Goal: Task Accomplishment & Management: Complete application form

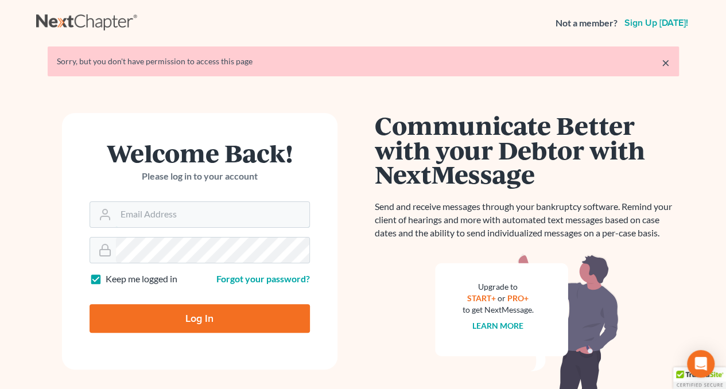
type input "[EMAIL_ADDRESS][PERSON_NAME][DOMAIN_NAME]"
click at [209, 321] on input "Log In" at bounding box center [199, 318] width 220 height 29
type input "Thinking..."
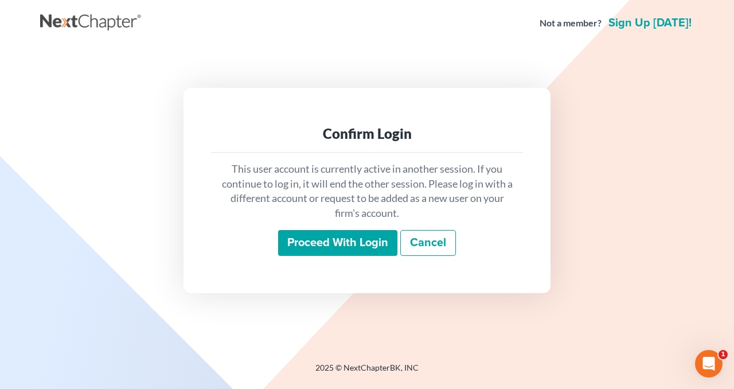
click at [348, 240] on input "Proceed with login" at bounding box center [337, 243] width 119 height 26
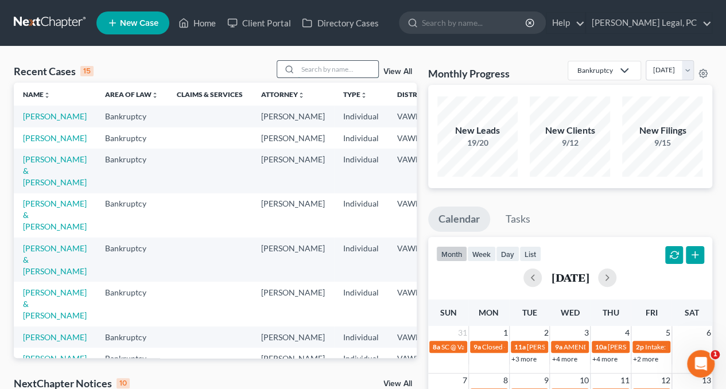
click at [317, 67] on input "search" at bounding box center [338, 69] width 80 height 17
type input "spriggs"
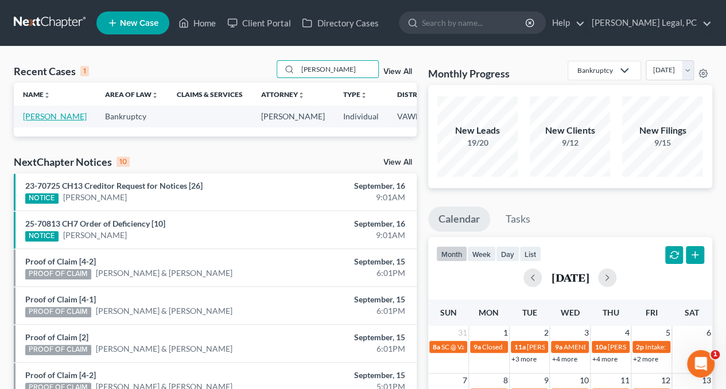
click at [23, 121] on link "Spriggs, Robert" at bounding box center [55, 116] width 64 height 10
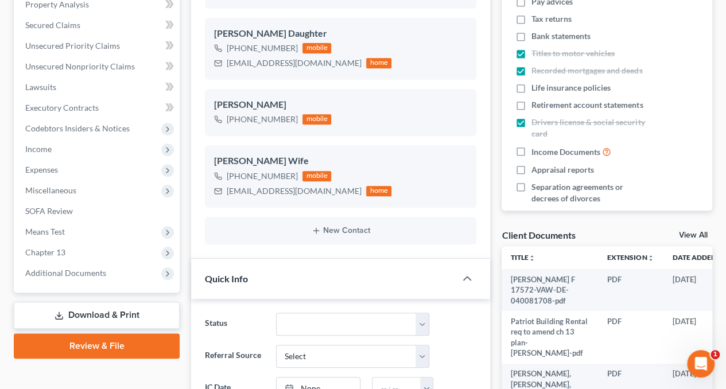
scroll to position [229, 0]
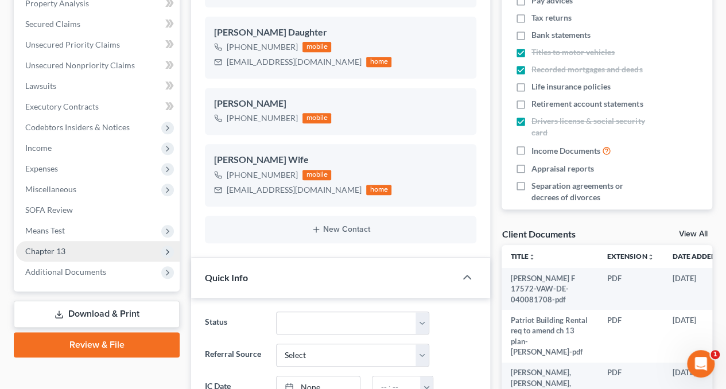
click at [61, 247] on span "Chapter 13" at bounding box center [45, 251] width 40 height 10
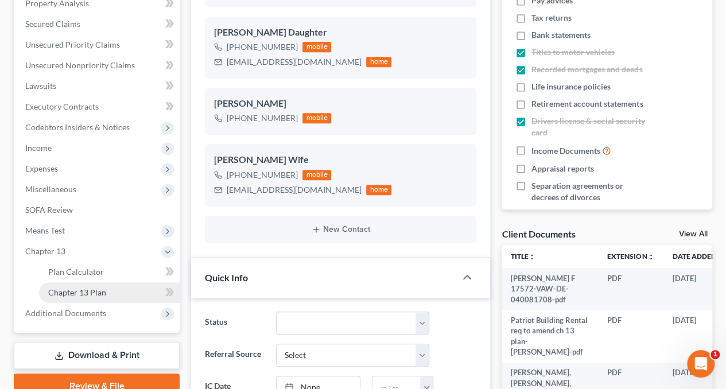
click at [77, 290] on span "Chapter 13 Plan" at bounding box center [77, 292] width 58 height 10
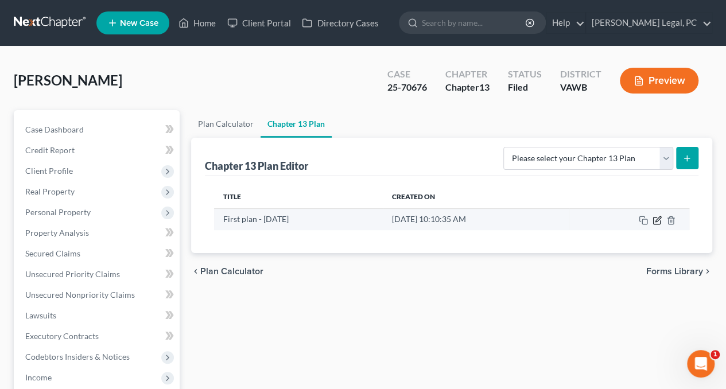
click at [655, 220] on icon "button" at bounding box center [657, 218] width 5 height 5
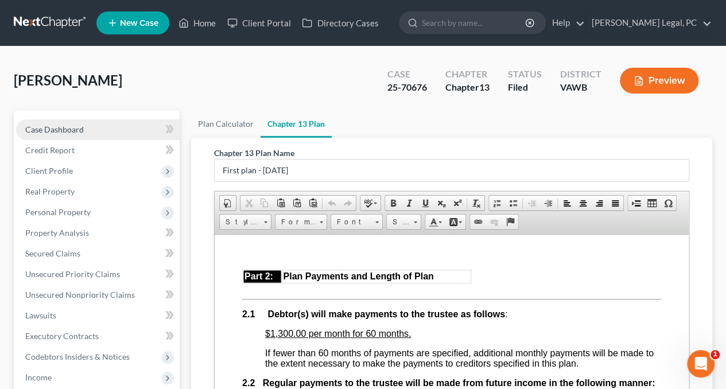
click at [61, 126] on span "Case Dashboard" at bounding box center [54, 129] width 59 height 10
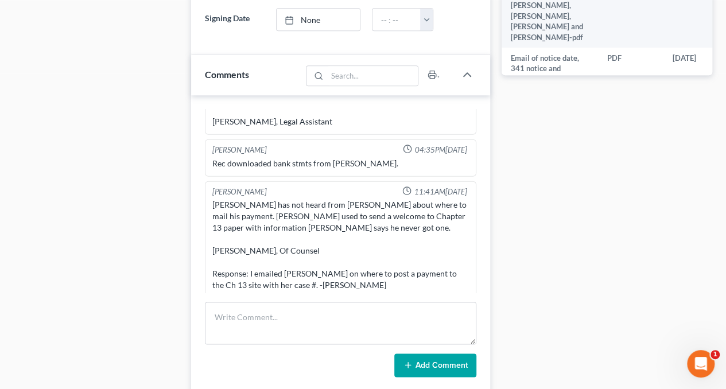
scroll to position [631, 0]
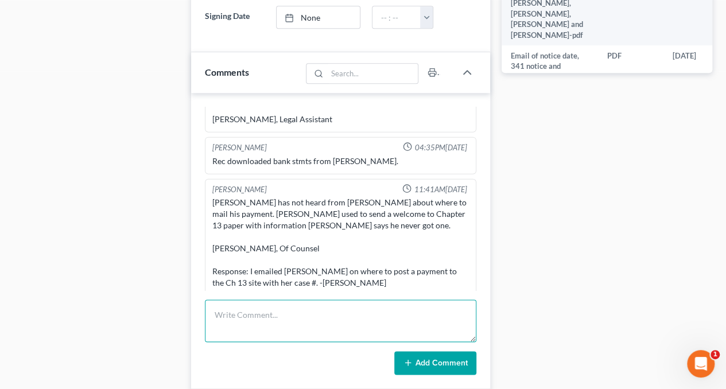
click at [239, 303] on textarea at bounding box center [340, 320] width 271 height 42
type textarea "D"
type textarea "Tried calling. Call would not go through."
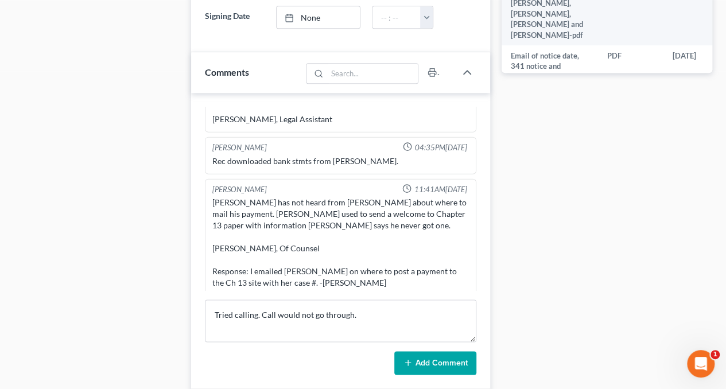
click at [440, 360] on button "Add Comment" at bounding box center [435, 363] width 82 height 24
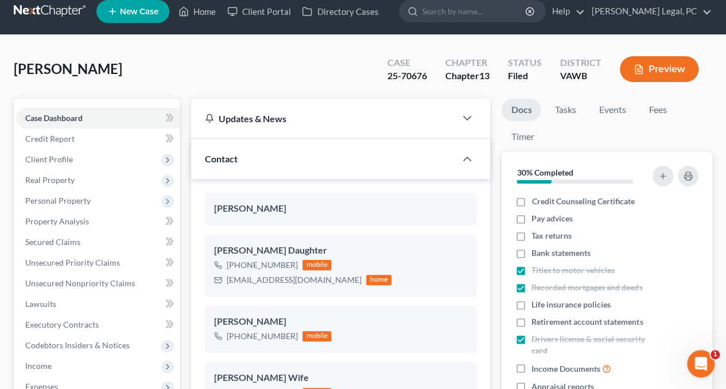
scroll to position [0, 0]
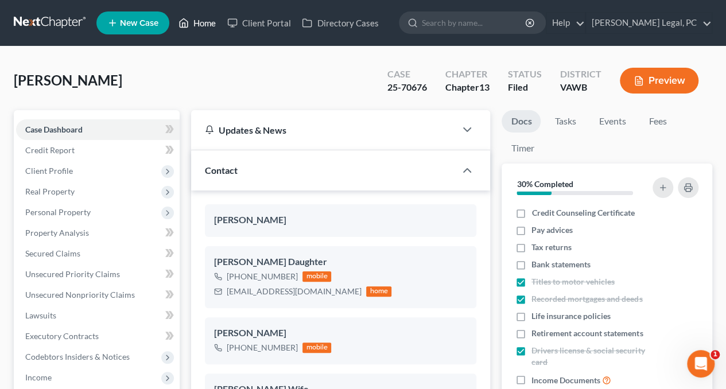
click at [204, 22] on link "Home" at bounding box center [197, 23] width 49 height 21
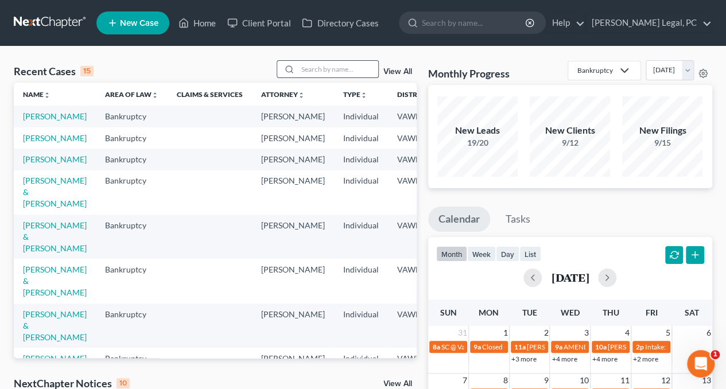
click at [334, 69] on input "search" at bounding box center [338, 69] width 80 height 17
type input "lampkins"
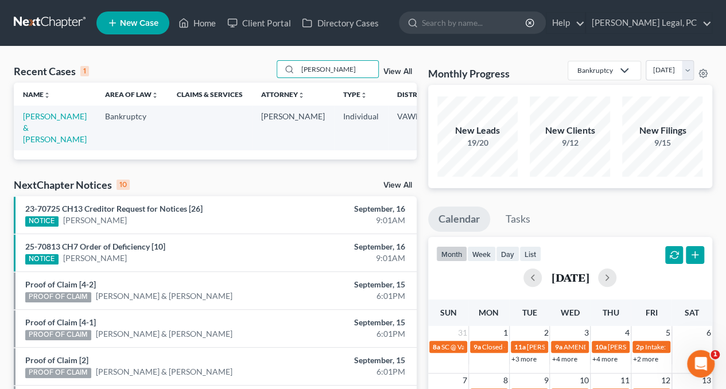
click at [36, 122] on td "Lampkins, Michael & Meghean" at bounding box center [55, 128] width 82 height 44
click at [28, 130] on link "Lampkins, Michael & Meghean" at bounding box center [55, 127] width 64 height 33
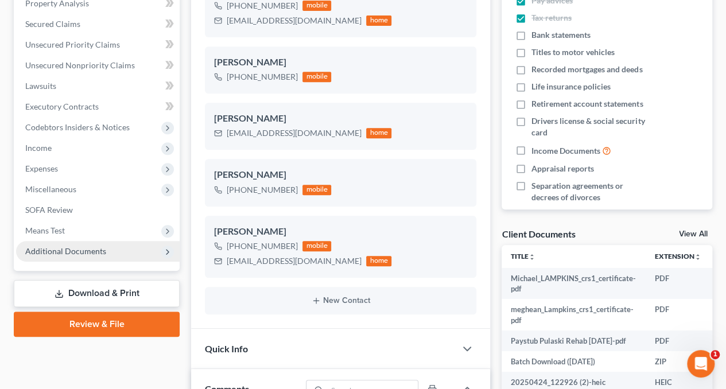
scroll to position [2410, 0]
click at [60, 253] on span "Additional Documents" at bounding box center [65, 251] width 81 height 10
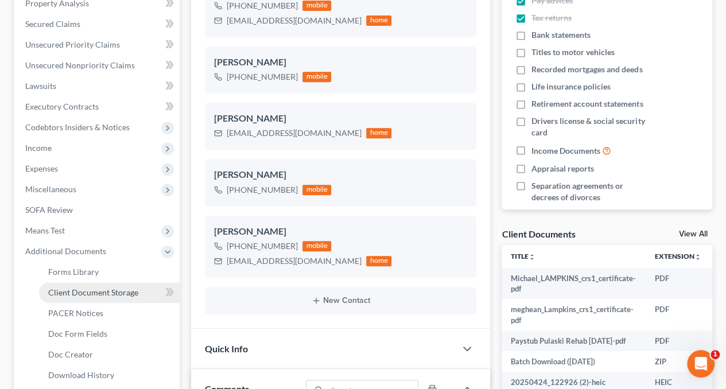
click at [72, 293] on span "Client Document Storage" at bounding box center [93, 292] width 90 height 10
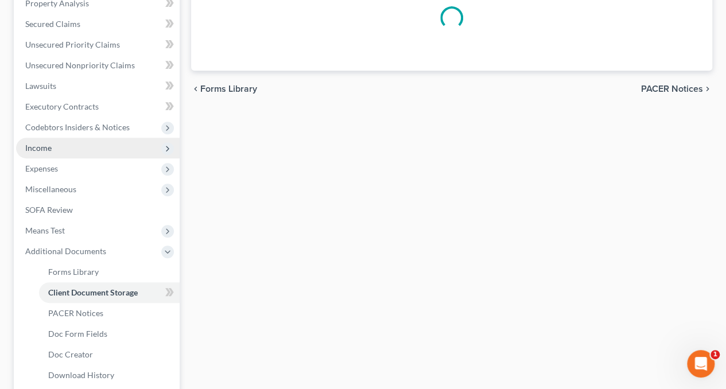
scroll to position [107, 0]
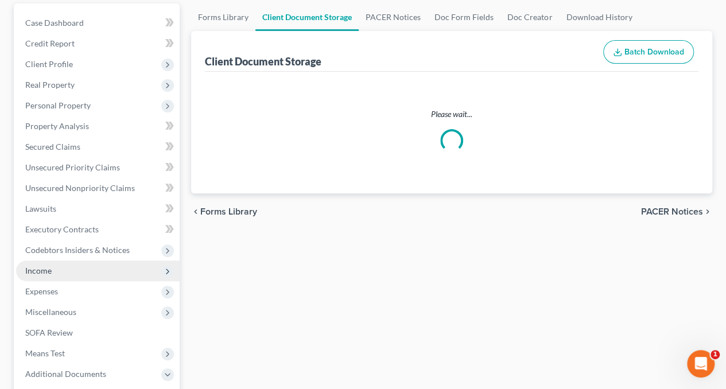
select select "0"
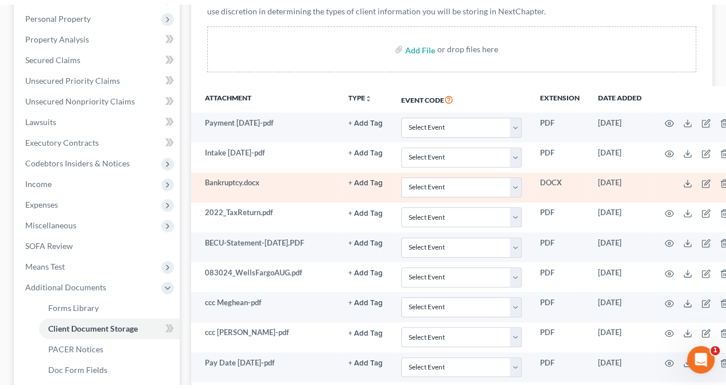
scroll to position [0, 0]
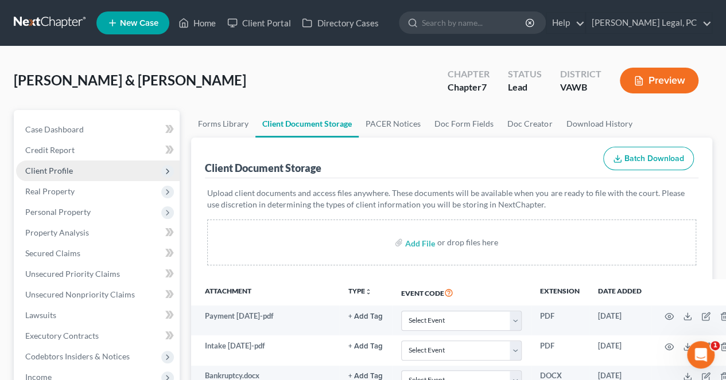
click at [44, 167] on span "Client Profile" at bounding box center [49, 171] width 48 height 10
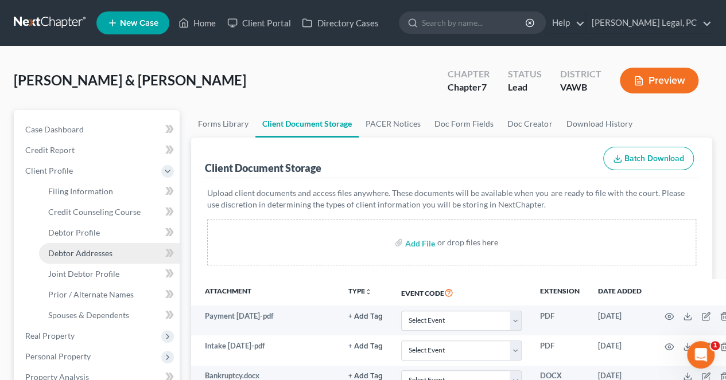
click at [86, 252] on span "Debtor Addresses" at bounding box center [80, 253] width 64 height 10
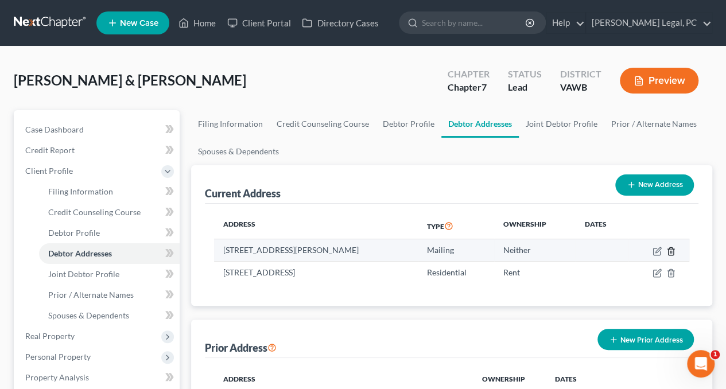
click at [670, 247] on icon "button" at bounding box center [670, 251] width 9 height 9
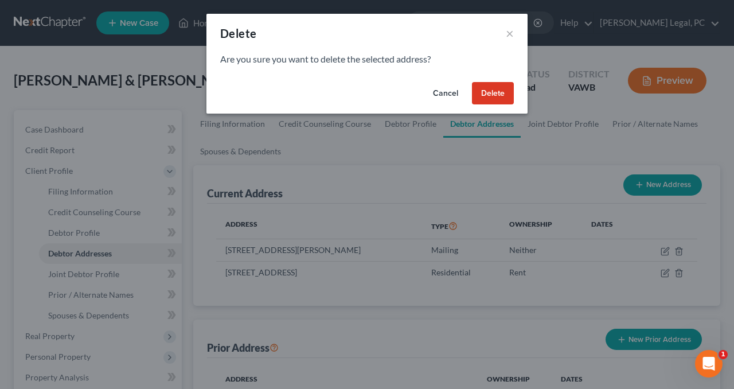
click at [493, 99] on button "Delete" at bounding box center [493, 93] width 42 height 23
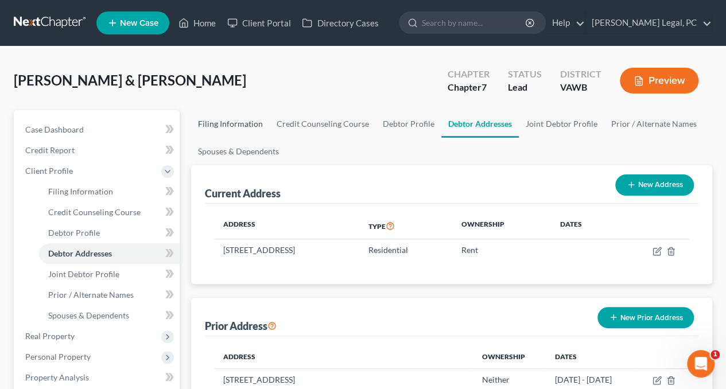
click at [228, 121] on link "Filing Information" at bounding box center [230, 124] width 79 height 28
select select "1"
select select "0"
select select "48"
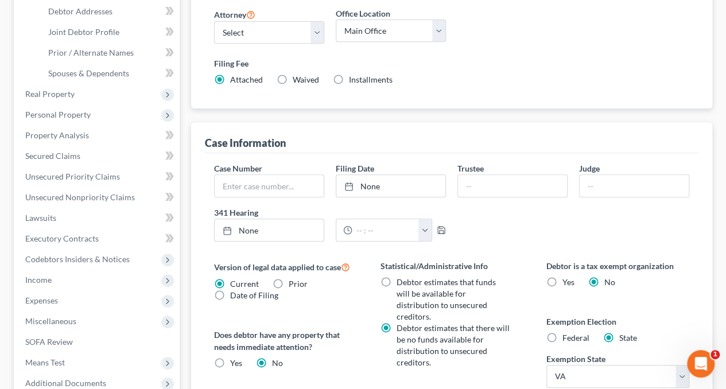
scroll to position [344, 0]
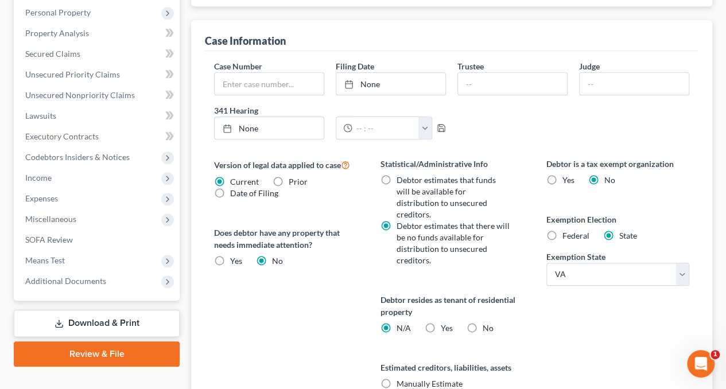
click at [440, 322] on label "Yes Yes" at bounding box center [446, 327] width 12 height 11
click at [445, 322] on input "Yes Yes" at bounding box center [448, 325] width 7 height 7
radio input "true"
radio input "false"
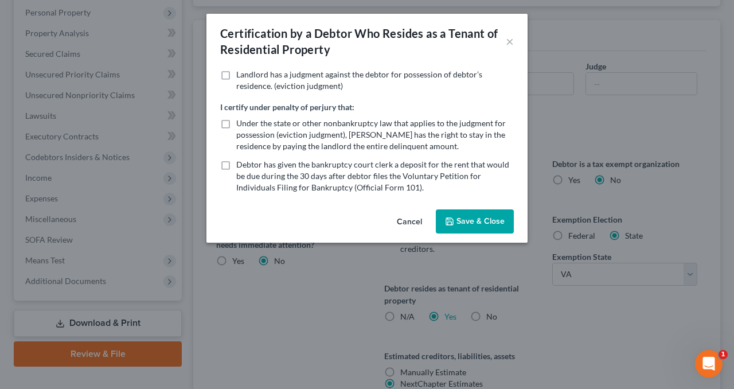
click at [474, 217] on button "Save & Close" at bounding box center [475, 221] width 78 height 24
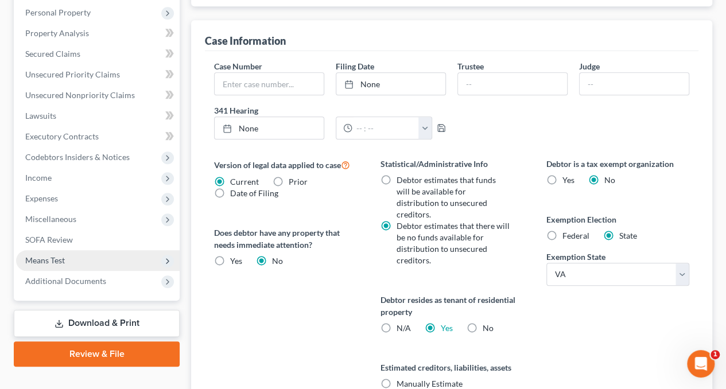
scroll to position [172, 0]
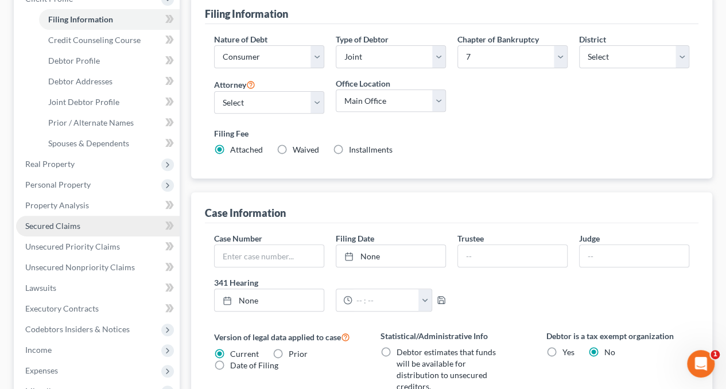
click at [55, 226] on span "Secured Claims" at bounding box center [52, 226] width 55 height 10
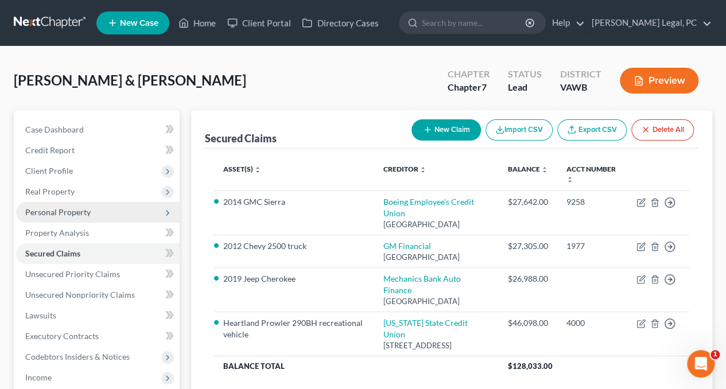
click at [83, 208] on span "Personal Property" at bounding box center [57, 212] width 65 height 10
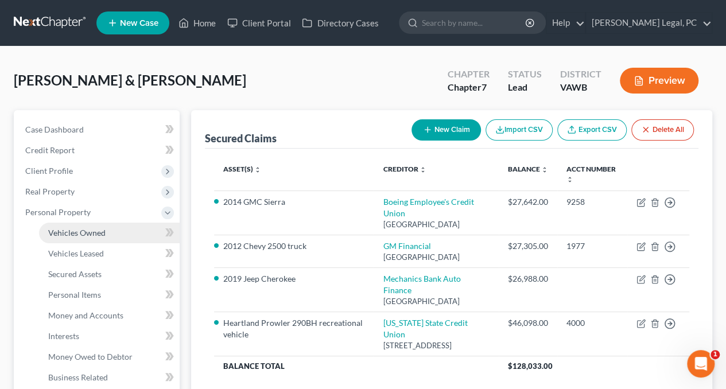
click at [76, 229] on span "Vehicles Owned" at bounding box center [76, 233] width 57 height 10
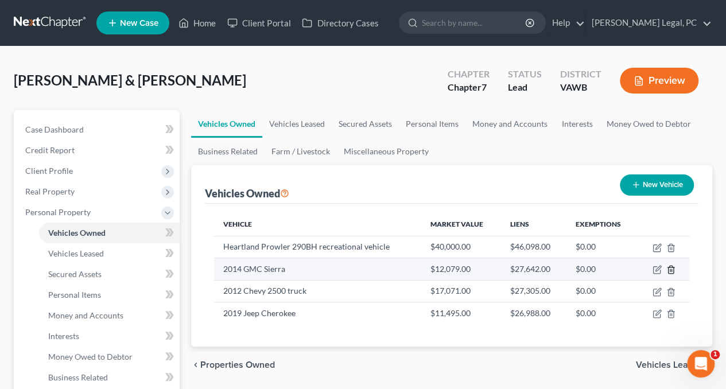
click at [671, 267] on icon "button" at bounding box center [670, 269] width 5 height 7
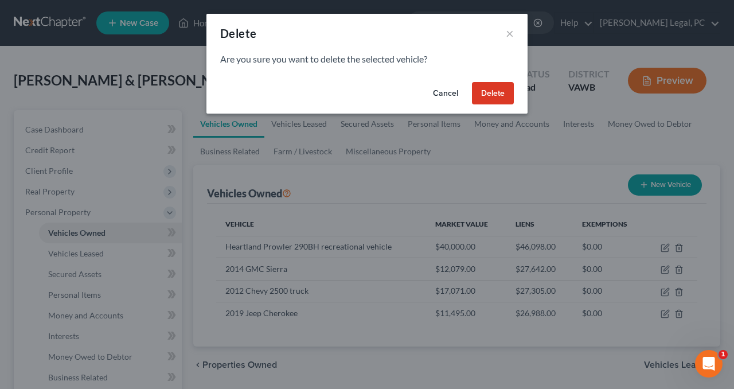
click at [483, 95] on button "Delete" at bounding box center [493, 93] width 42 height 23
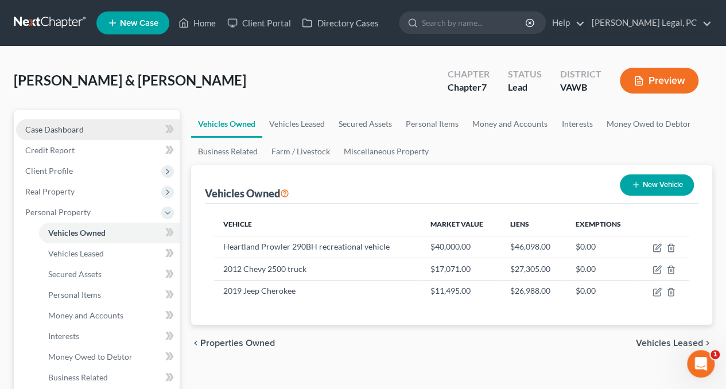
click at [50, 127] on span "Case Dashboard" at bounding box center [54, 129] width 59 height 10
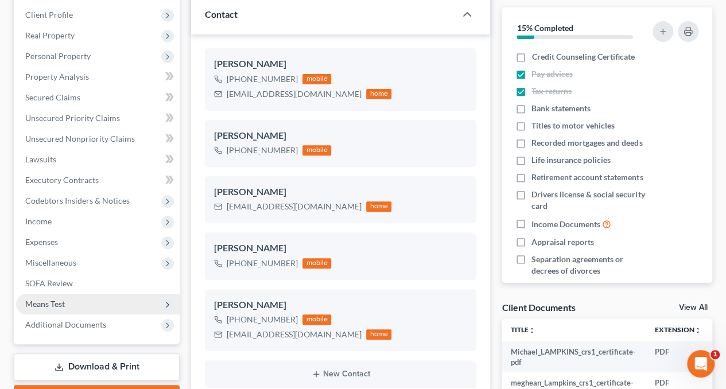
scroll to position [76, 0]
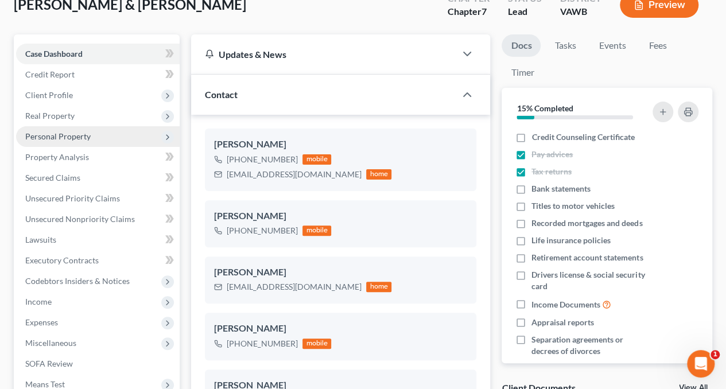
click at [59, 138] on span "Personal Property" at bounding box center [57, 136] width 65 height 10
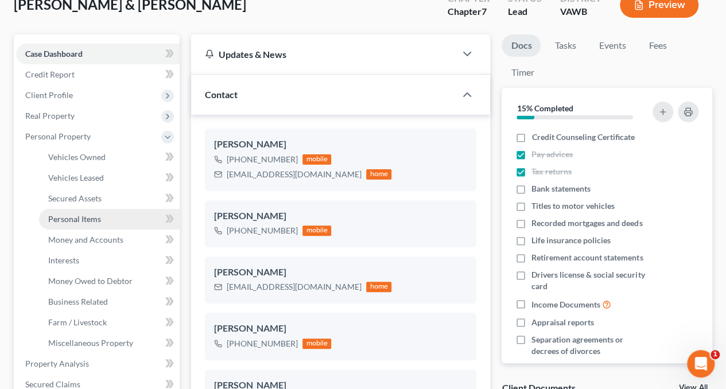
click at [90, 213] on link "Personal Items" at bounding box center [109, 219] width 141 height 21
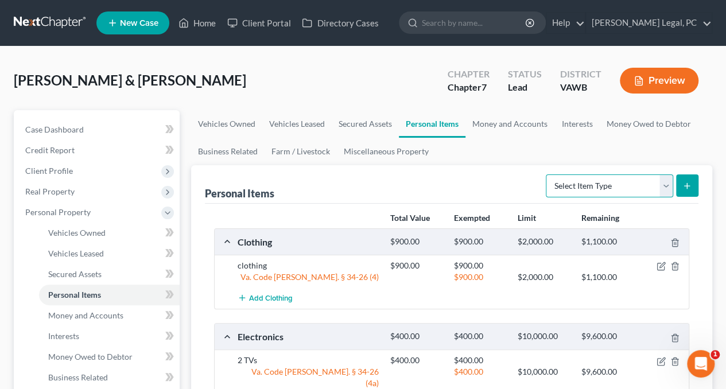
click at [584, 185] on select "Select Item Type Clothing Collectibles Of Value Electronics Firearms Household …" at bounding box center [608, 185] width 127 height 23
select select "household_goods"
click at [547, 174] on select "Select Item Type Clothing Collectibles Of Value Electronics Firearms Household …" at bounding box center [608, 185] width 127 height 23
click at [684, 186] on line "submit" at bounding box center [686, 186] width 5 height 0
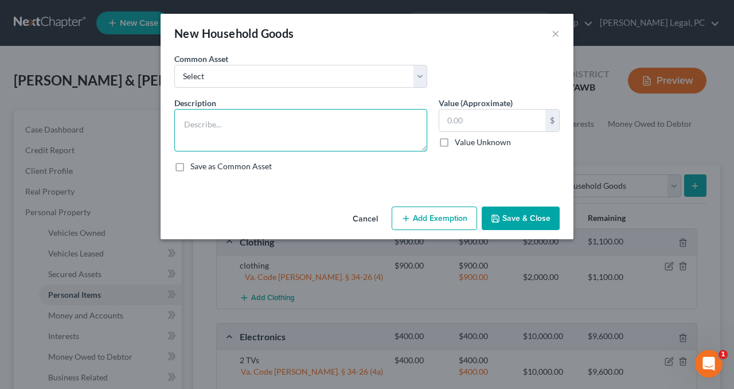
click at [226, 116] on textarea at bounding box center [300, 130] width 253 height 42
type textarea "Living room set, bedroom set, kitchen appliances, dining table and chair, misc.…"
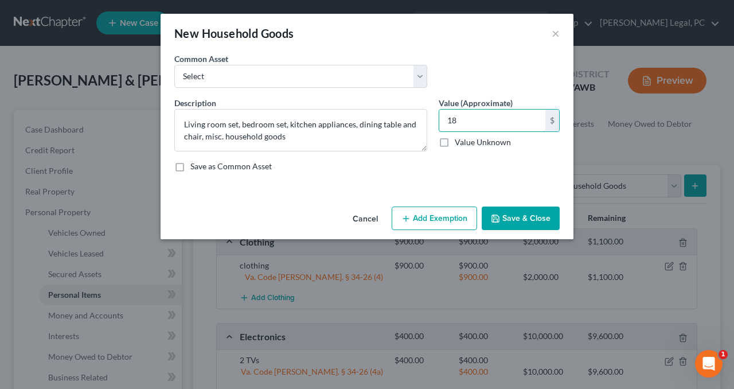
type input "1"
type input "2,000"
click at [412, 219] on button "Add Exemption" at bounding box center [434, 218] width 85 height 24
select select "2"
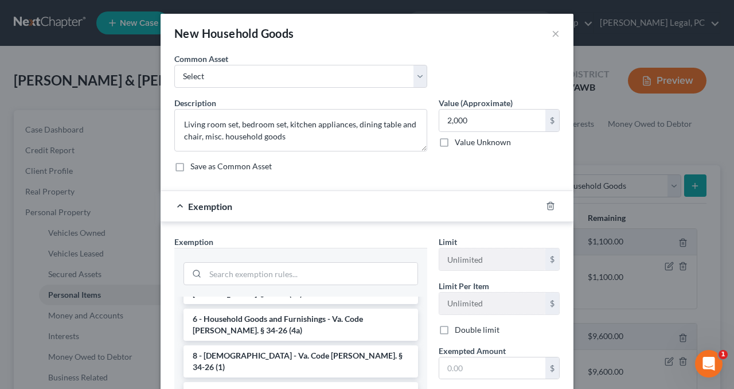
scroll to position [112, 0]
click at [267, 314] on li "6 - Household Goods and Furnishings - Va. Code Ann. § 34-26 (4a)" at bounding box center [301, 324] width 235 height 32
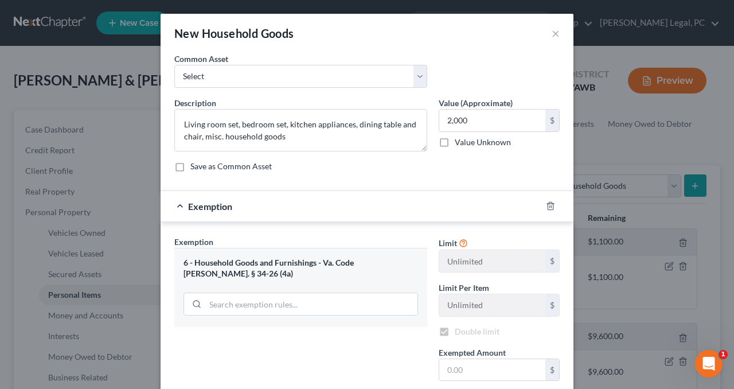
checkbox input "true"
click at [465, 369] on input "text" at bounding box center [492, 370] width 106 height 22
type input "2,000"
click at [390, 355] on div "Exemption Set must be selected for CA. Exemption * 6 - Household Goods and Furn…" at bounding box center [301, 358] width 264 height 244
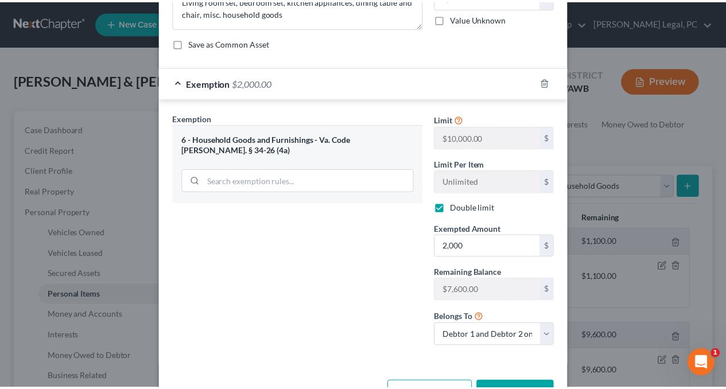
scroll to position [160, 0]
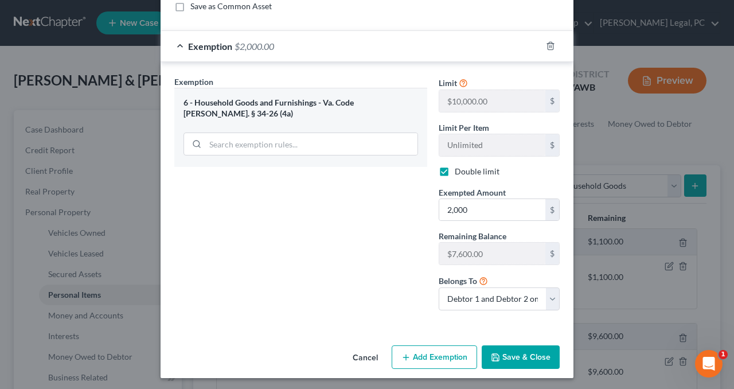
click at [536, 355] on button "Save & Close" at bounding box center [521, 357] width 78 height 24
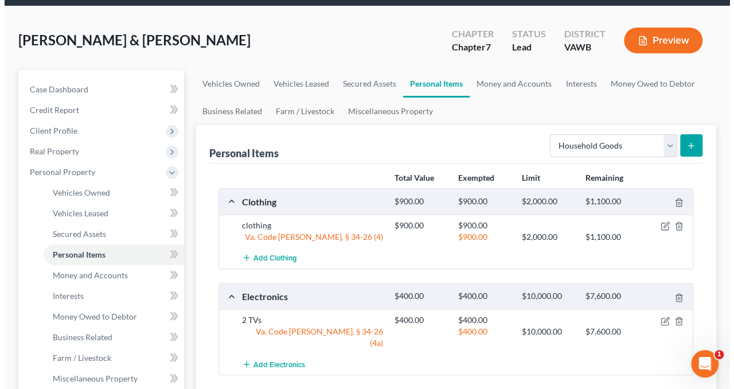
scroll to position [33, 0]
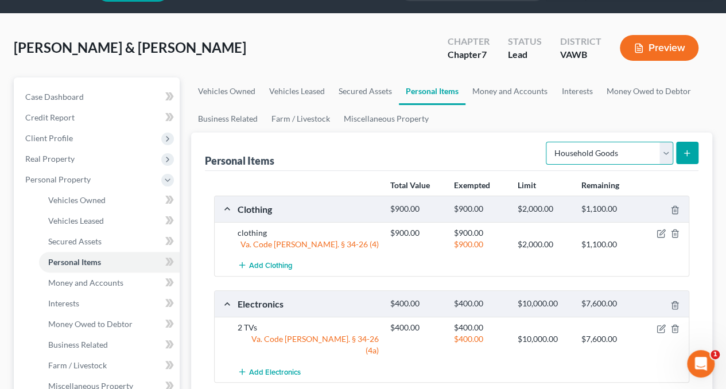
click at [578, 151] on select "Select Item Type Clothing Collectibles Of Value Electronics Firearms Household …" at bounding box center [608, 153] width 127 height 23
select select "firearms"
click at [547, 142] on select "Select Item Type Clothing Collectibles Of Value Electronics Firearms Household …" at bounding box center [608, 153] width 127 height 23
click at [682, 146] on button "submit" at bounding box center [687, 153] width 22 height 22
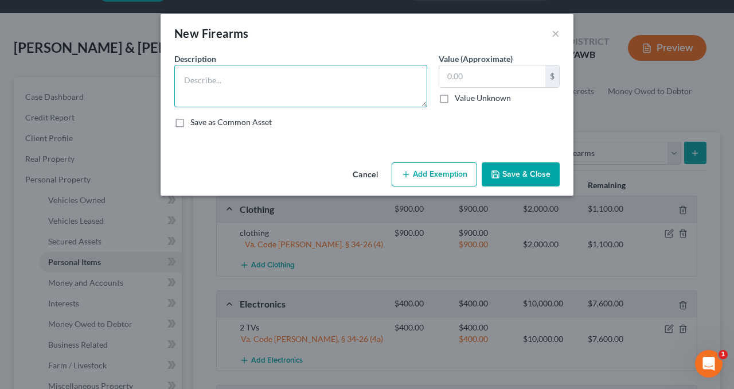
click at [201, 81] on textarea at bounding box center [300, 86] width 253 height 42
type textarea "2 pistols, 2 shotguns"
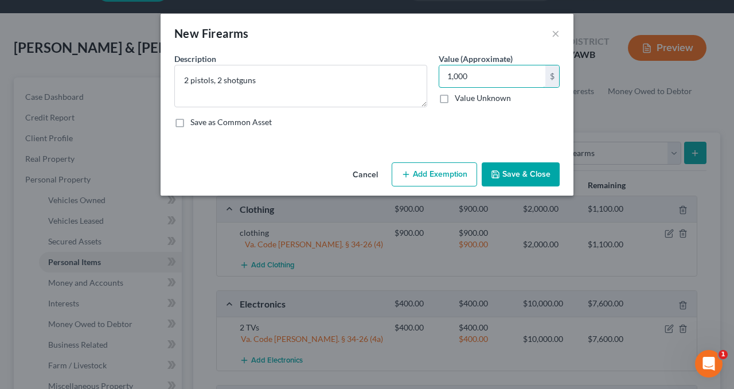
type input "1,000"
click at [421, 168] on button "Add Exemption" at bounding box center [434, 174] width 85 height 24
select select "2"
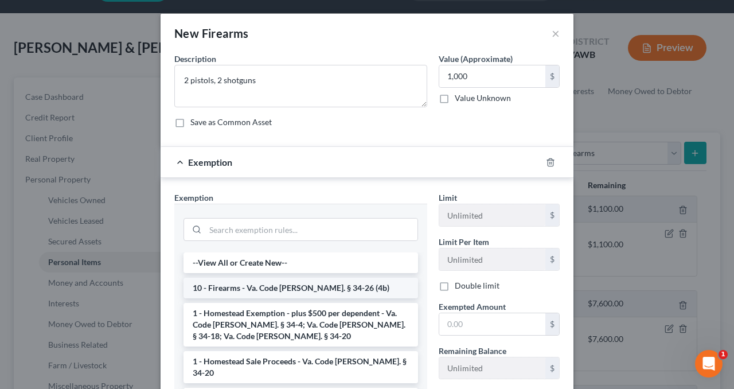
click at [287, 293] on li "10 - Firearms - Va. Code Ann. § 34-26 (4b)" at bounding box center [301, 288] width 235 height 21
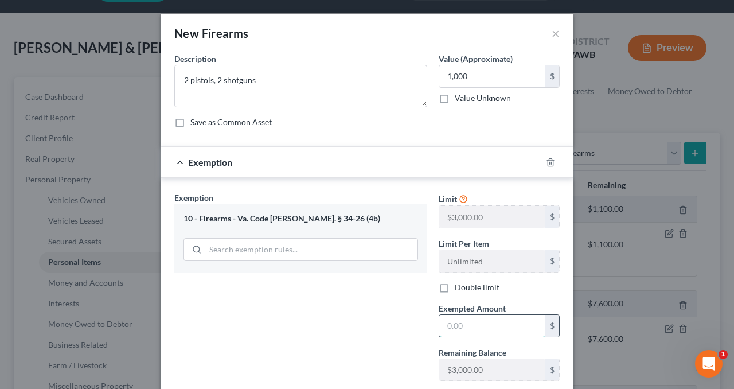
click at [512, 315] on input "text" at bounding box center [492, 326] width 106 height 22
type input "1,000"
click at [383, 322] on div "Exemption Set must be selected for CA. Exemption * 10 - Firearms - Va. Code Ann…" at bounding box center [301, 314] width 264 height 244
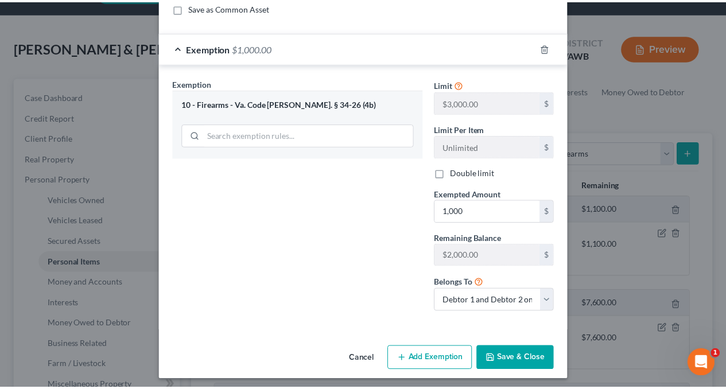
scroll to position [116, 0]
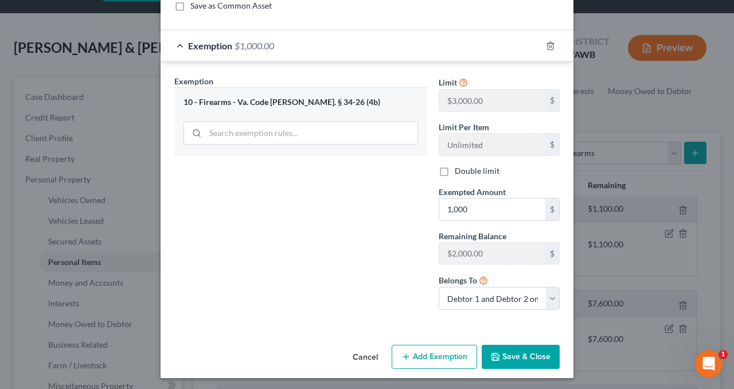
click at [525, 350] on button "Save & Close" at bounding box center [521, 357] width 78 height 24
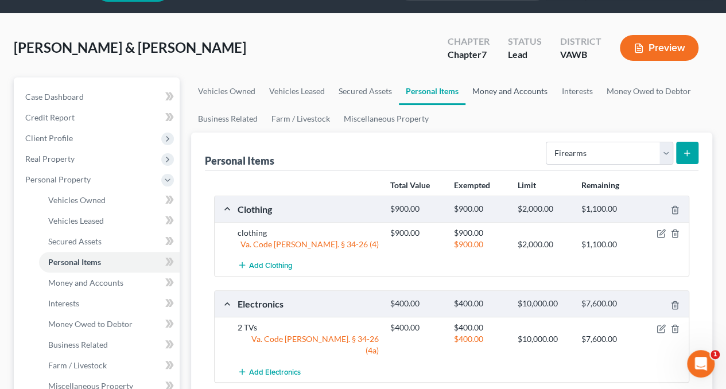
click at [500, 93] on link "Money and Accounts" at bounding box center [509, 91] width 89 height 28
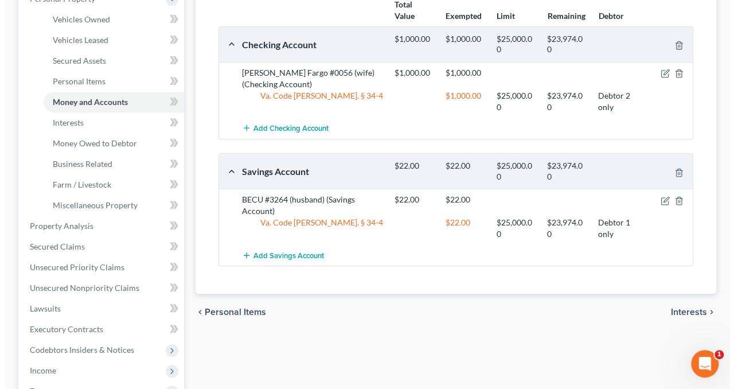
scroll to position [172, 0]
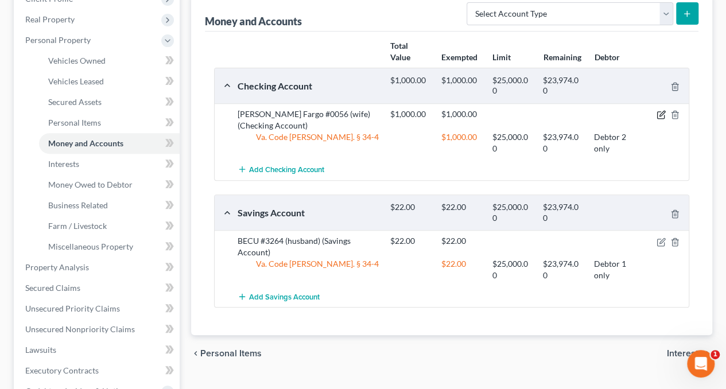
click at [659, 115] on icon "button" at bounding box center [661, 113] width 5 height 5
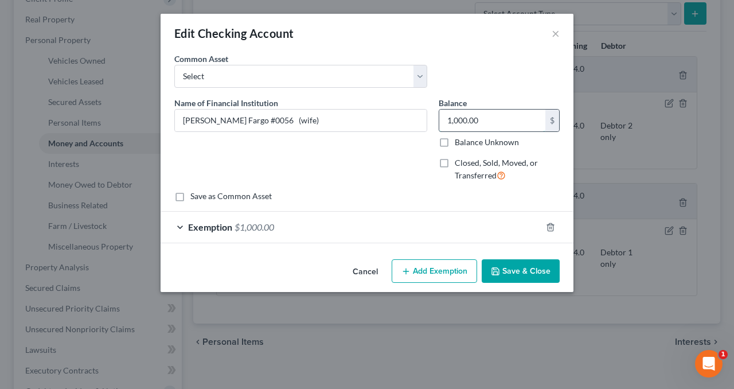
click at [502, 123] on input "1,000.00" at bounding box center [492, 121] width 106 height 22
type input "2,000"
click at [455, 224] on div "Exemption $1,000.00" at bounding box center [351, 227] width 381 height 30
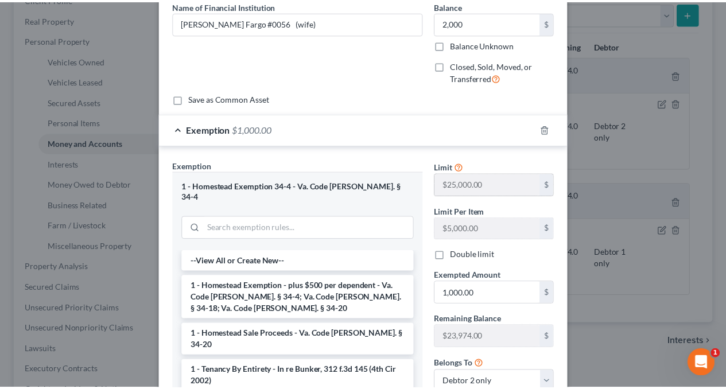
scroll to position [212, 0]
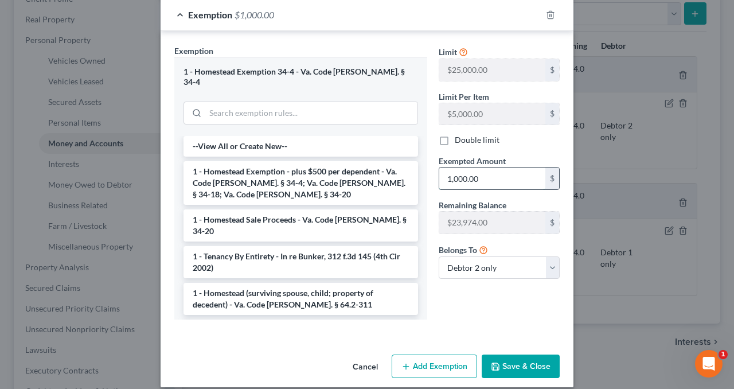
click at [486, 179] on input "1,000.00" at bounding box center [492, 178] width 106 height 22
type input "2,000"
click at [433, 306] on div "Limit $25,000.00 $ Limit Per Item $5,000.00 $ Double limit Exempted Amount * 2,…" at bounding box center [499, 187] width 132 height 284
click at [514, 354] on button "Save & Close" at bounding box center [521, 366] width 78 height 24
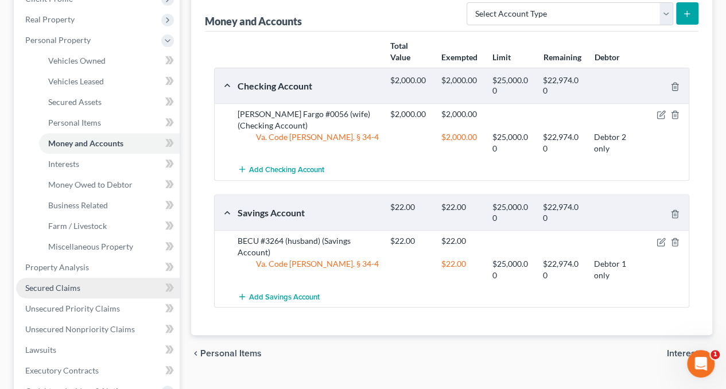
click at [77, 285] on span "Secured Claims" at bounding box center [52, 288] width 55 height 10
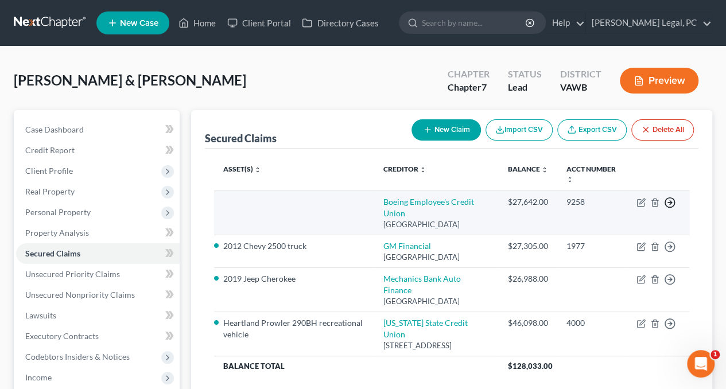
click at [668, 200] on icon "button" at bounding box center [669, 202] width 11 height 11
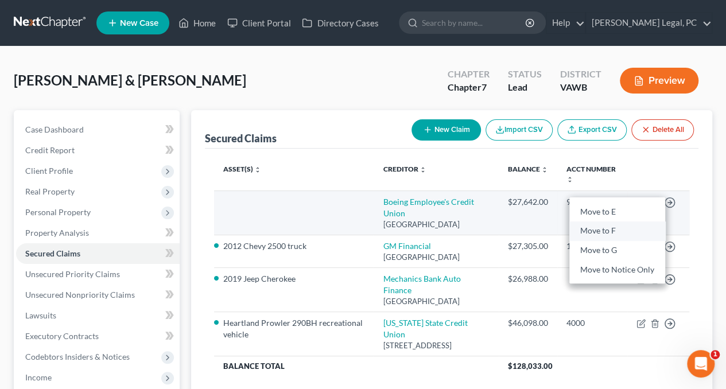
click at [594, 232] on link "Move to F" at bounding box center [617, 231] width 96 height 20
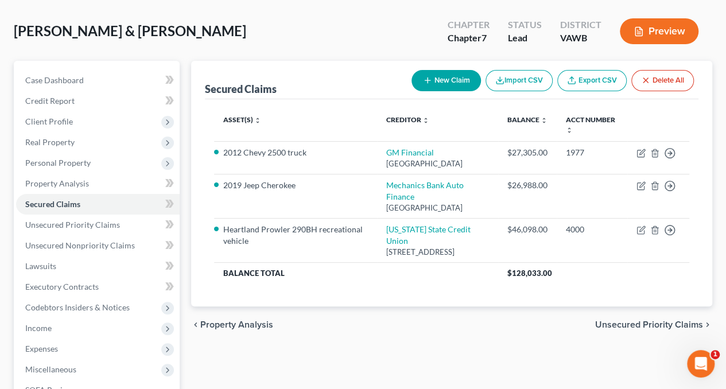
scroll to position [115, 0]
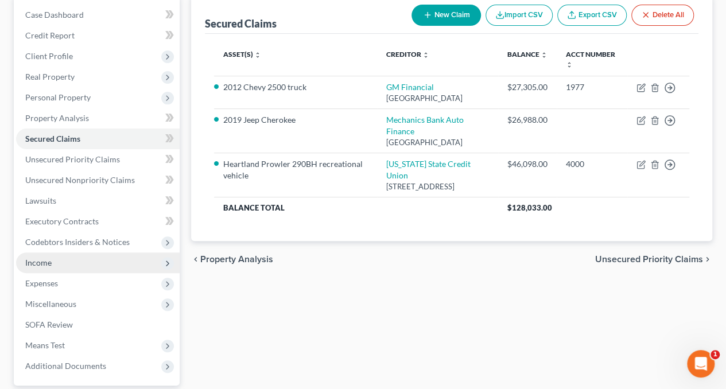
click at [33, 266] on span "Income" at bounding box center [38, 263] width 26 height 10
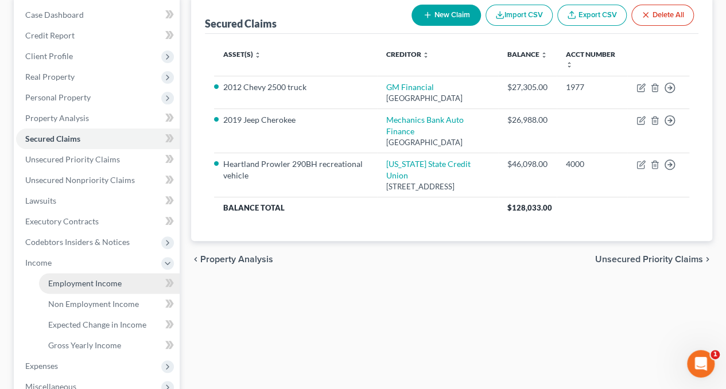
click at [76, 279] on span "Employment Income" at bounding box center [84, 283] width 73 height 10
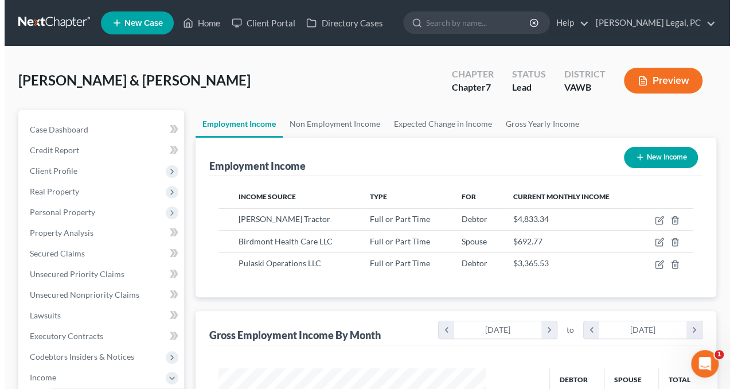
scroll to position [204, 290]
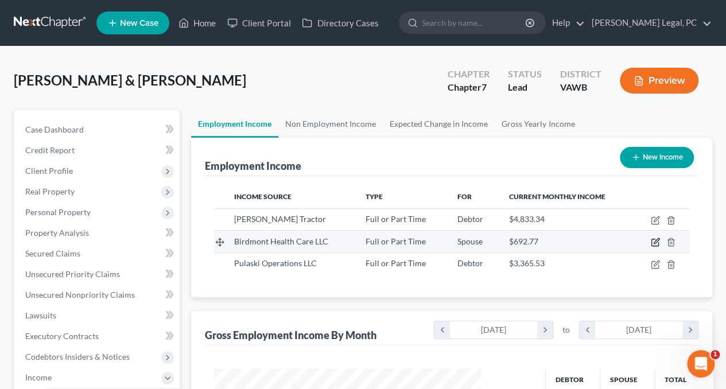
click at [654, 241] on icon "button" at bounding box center [655, 241] width 5 height 5
select select "0"
select select "9"
select select "2"
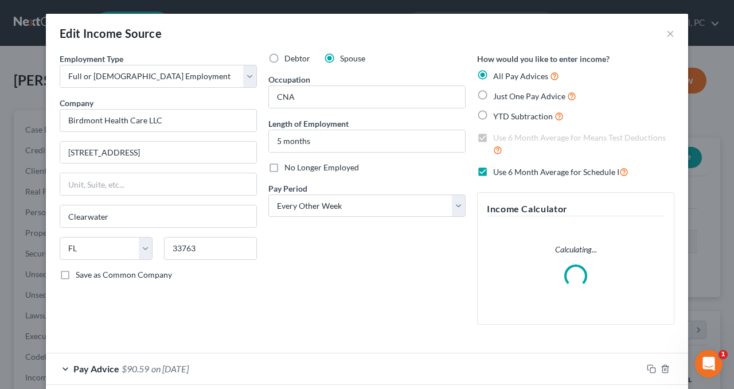
scroll to position [204, 294]
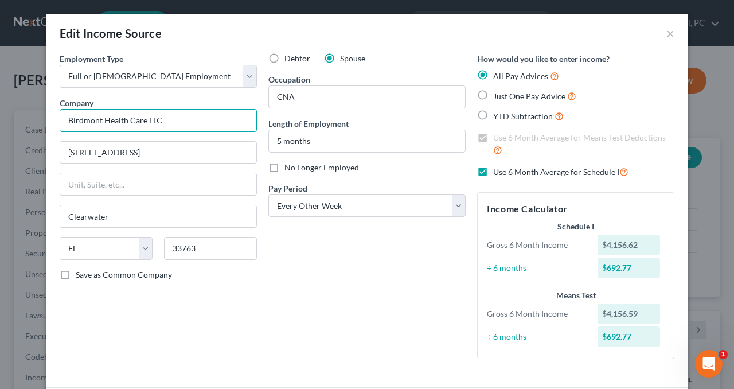
click at [196, 122] on input "Birdmont Health Care LLC" at bounding box center [158, 120] width 197 height 23
type input "Pulaski Health and Rehab"
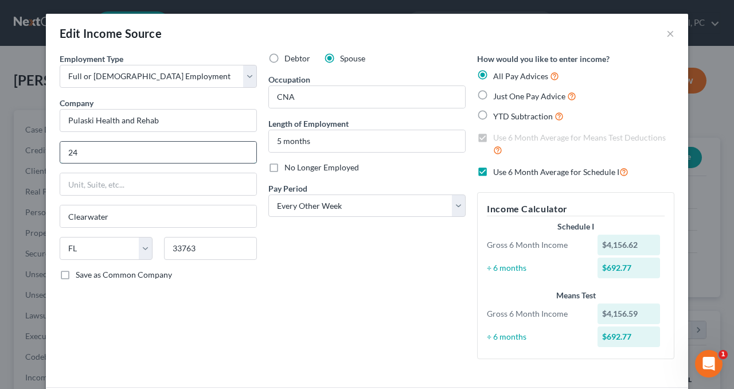
type input "2"
type input "2401 Lee Hwy"
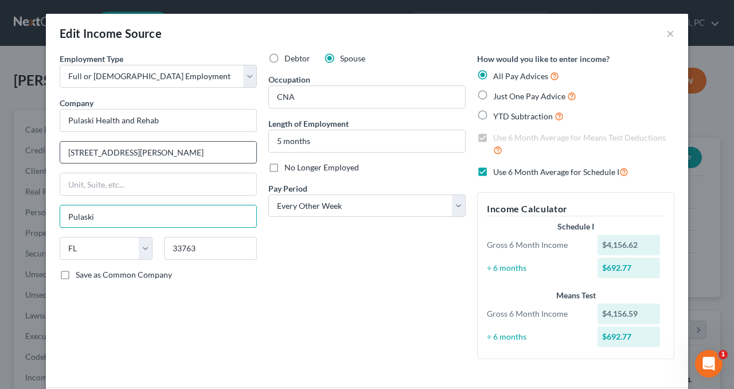
type input "Pulaski"
select select "48"
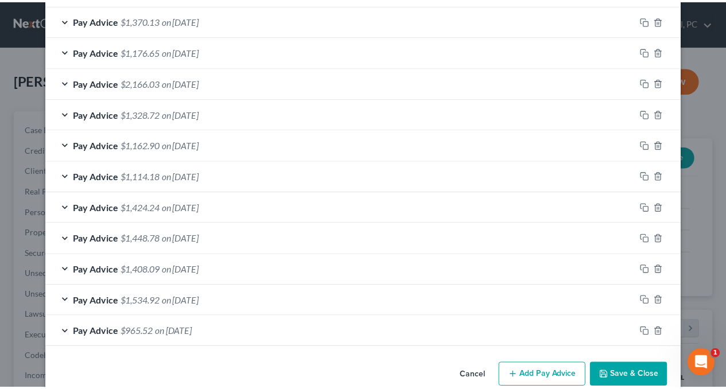
scroll to position [463, 0]
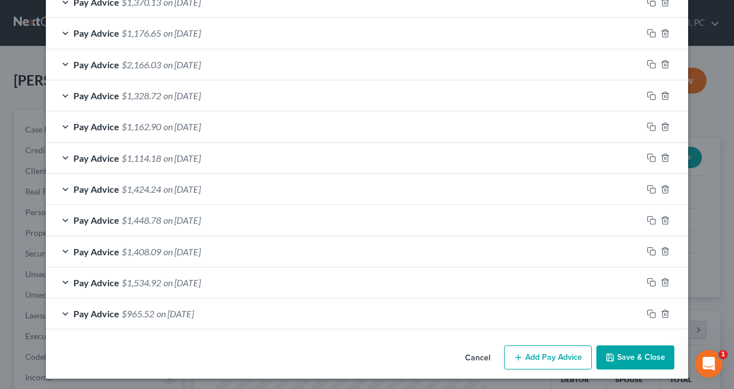
type input "24301"
click at [628, 357] on button "Save & Close" at bounding box center [635, 357] width 78 height 24
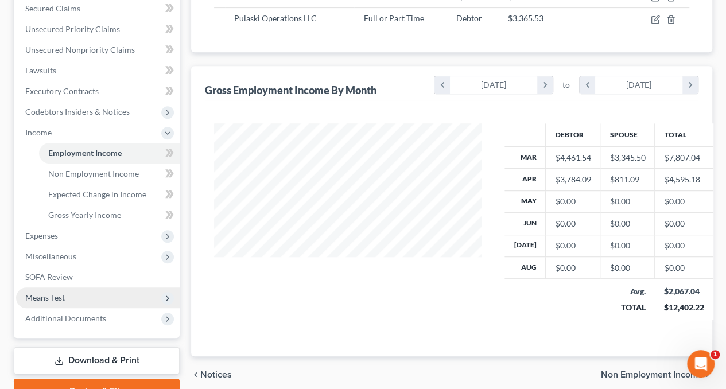
scroll to position [302, 0]
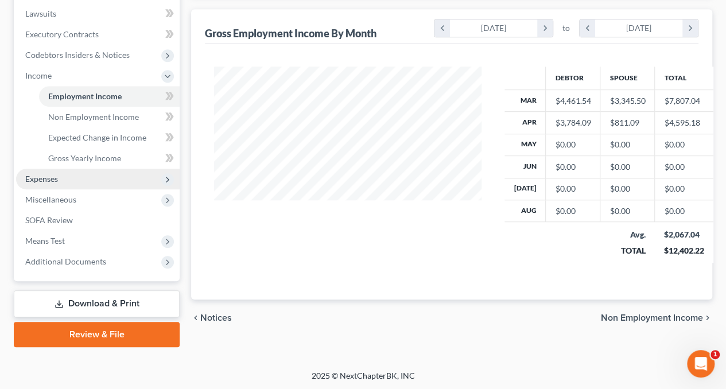
click at [46, 181] on span "Expenses" at bounding box center [41, 179] width 33 height 10
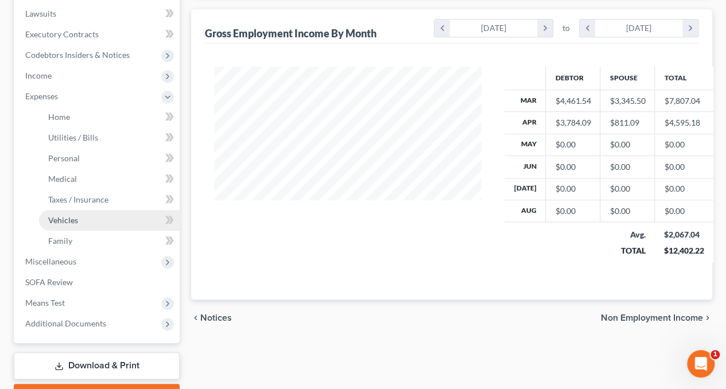
click at [66, 214] on link "Vehicles" at bounding box center [109, 220] width 141 height 21
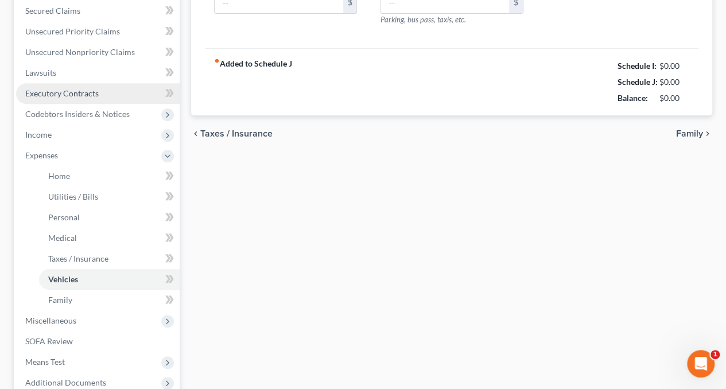
type input "380.00"
type input "400.00"
type input "0.00"
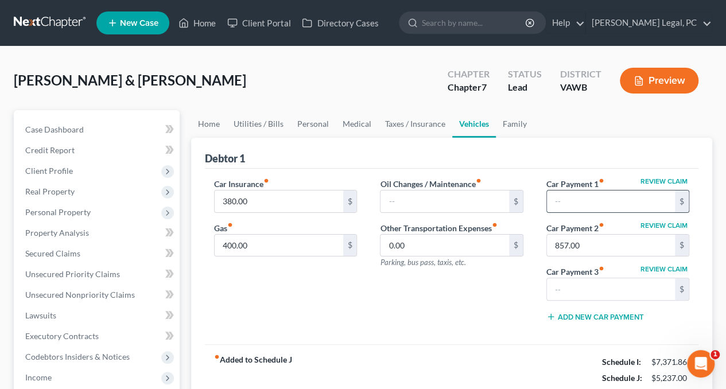
click at [583, 209] on input "text" at bounding box center [611, 201] width 128 height 22
type input "675"
click at [596, 239] on input "857.00" at bounding box center [611, 246] width 128 height 22
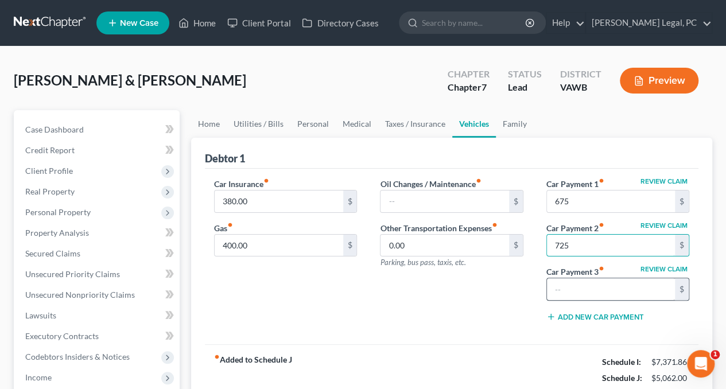
type input "725"
click at [594, 281] on input "text" at bounding box center [611, 289] width 128 height 22
type input "550"
click at [263, 127] on link "Utilities / Bills" at bounding box center [259, 124] width 64 height 28
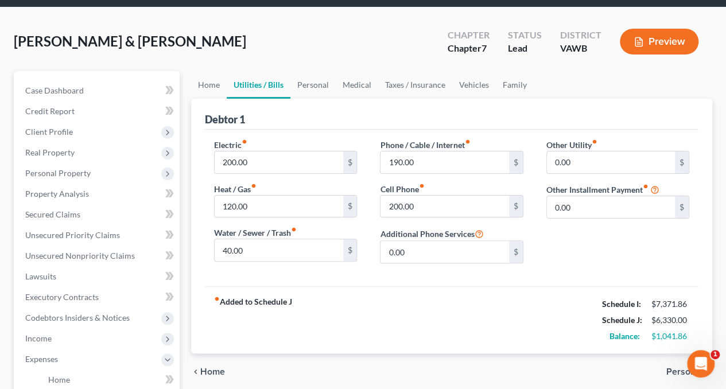
scroll to position [57, 0]
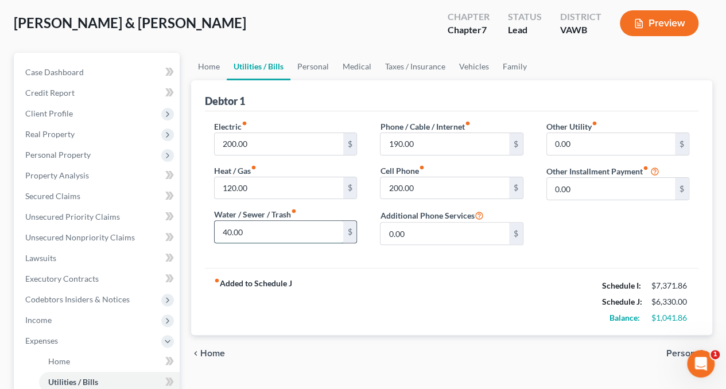
click at [274, 225] on input "40.00" at bounding box center [279, 232] width 128 height 22
type input "70"
click at [322, 67] on link "Personal" at bounding box center [312, 67] width 45 height 28
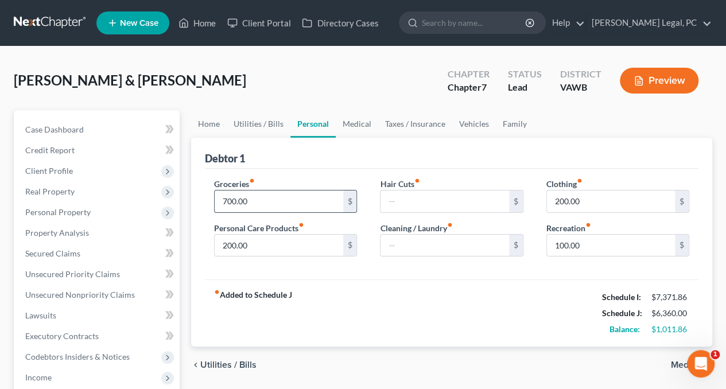
click at [254, 204] on input "700.00" at bounding box center [279, 201] width 128 height 22
click at [365, 307] on div "fiber_manual_record Added to Schedule J Schedule I: $7,371.86 Schedule J: $6,66…" at bounding box center [451, 312] width 493 height 67
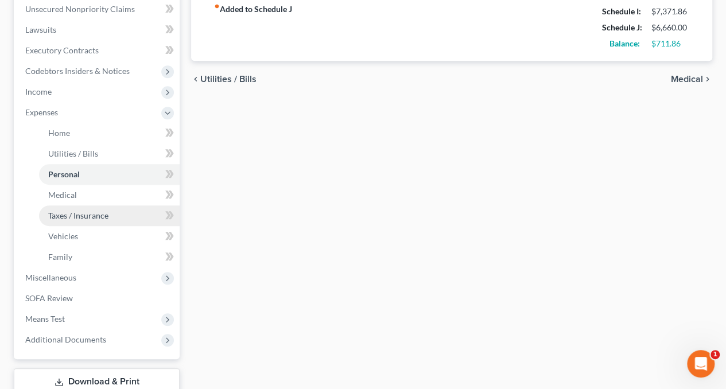
scroll to position [287, 0]
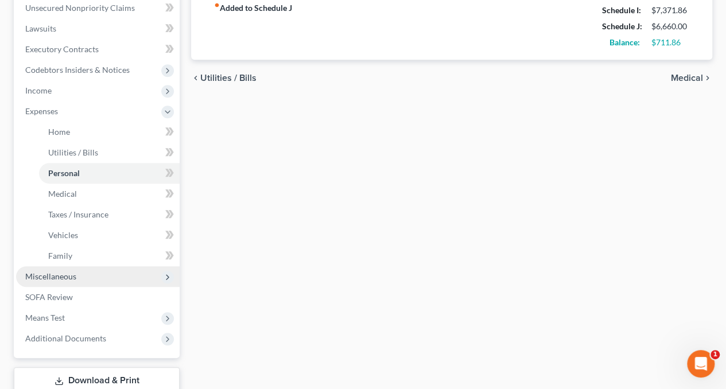
click at [53, 275] on span "Miscellaneous" at bounding box center [50, 276] width 51 height 10
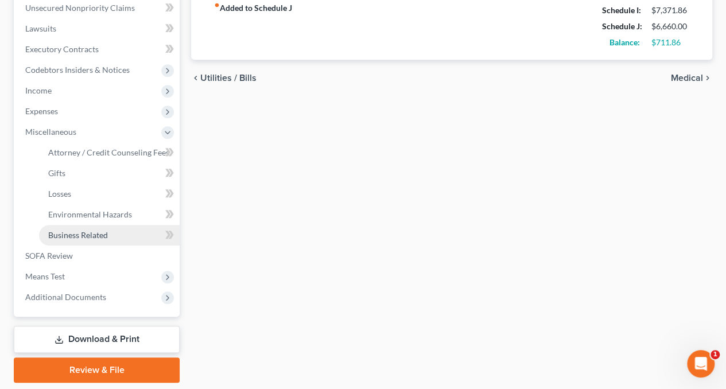
click at [73, 235] on span "Business Related" at bounding box center [78, 235] width 60 height 10
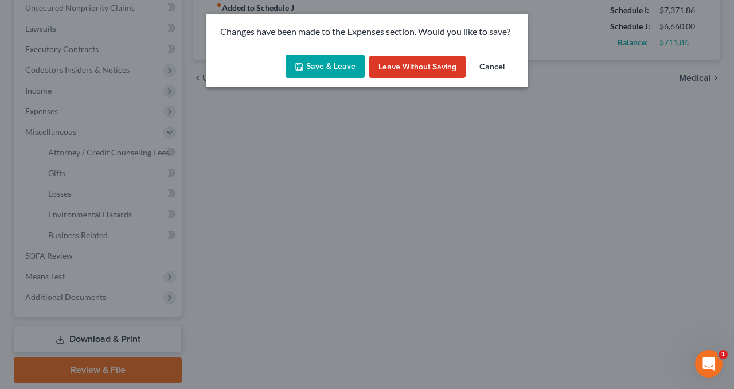
click at [322, 71] on button "Save & Leave" at bounding box center [325, 66] width 79 height 24
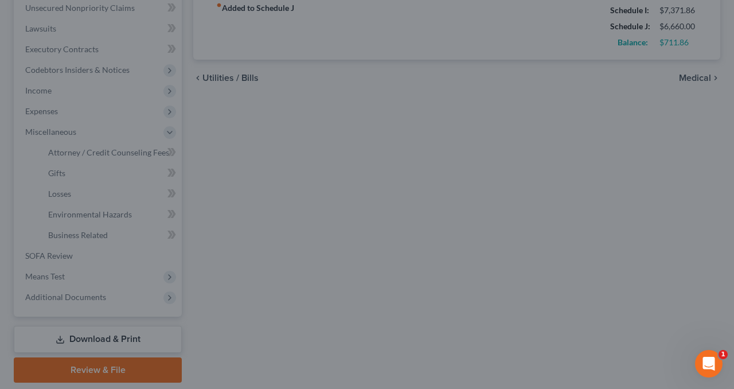
type input "1,000.00"
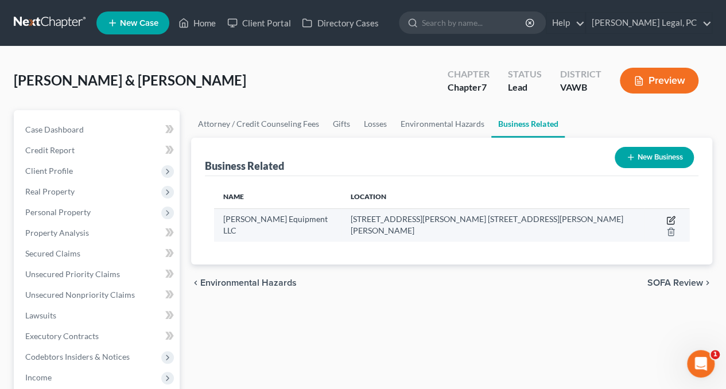
click at [666, 222] on icon "button" at bounding box center [670, 220] width 9 height 9
select select "sole_proprietor"
select select "38"
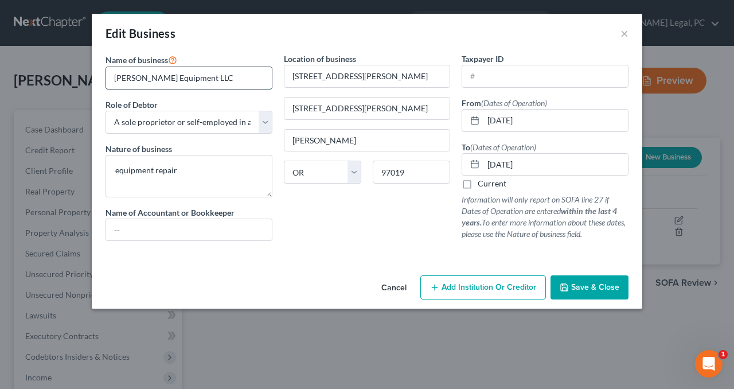
click at [188, 81] on input "Lampkins Equipment LLC" at bounding box center [189, 78] width 166 height 22
type input "Lampkins Equipment Service LLC"
click at [608, 280] on button "Save & Close" at bounding box center [590, 287] width 78 height 24
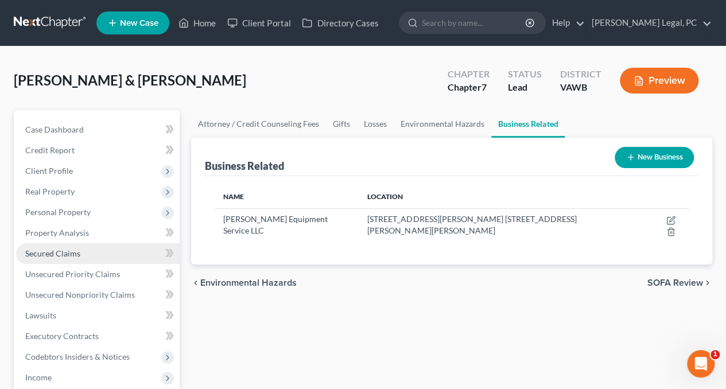
click at [52, 258] on link "Secured Claims" at bounding box center [97, 253] width 163 height 21
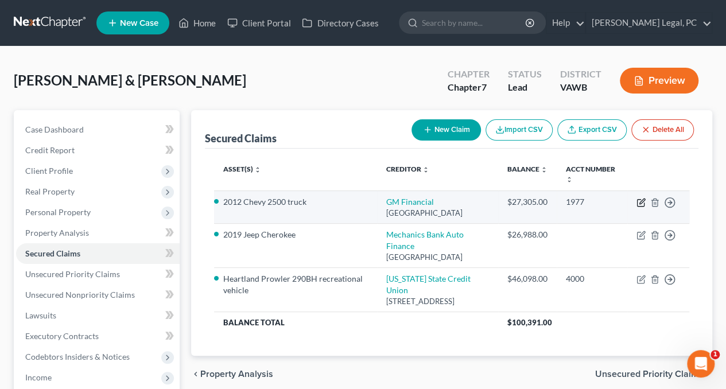
click at [639, 204] on icon "button" at bounding box center [640, 202] width 9 height 9
select select "45"
select select "2"
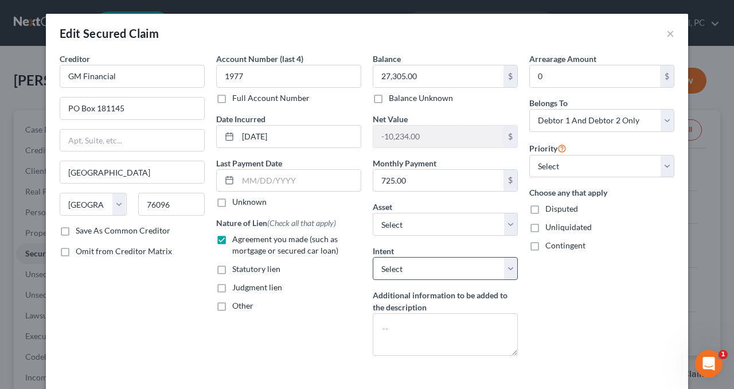
click at [434, 255] on div "Intent Select Surrender Redeem Reaffirm Avoid Other" at bounding box center [445, 262] width 145 height 35
click at [430, 266] on select "Select Surrender Redeem Reaffirm Avoid Other" at bounding box center [445, 268] width 145 height 23
select select "4"
click at [373, 257] on select "Select Surrender Redeem Reaffirm Avoid Other" at bounding box center [445, 268] width 145 height 23
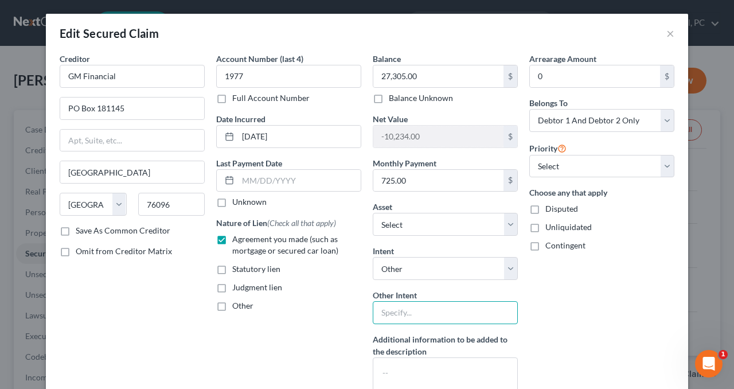
click at [404, 311] on input "text" at bounding box center [445, 312] width 145 height 23
type input "pay pursuant to contract"
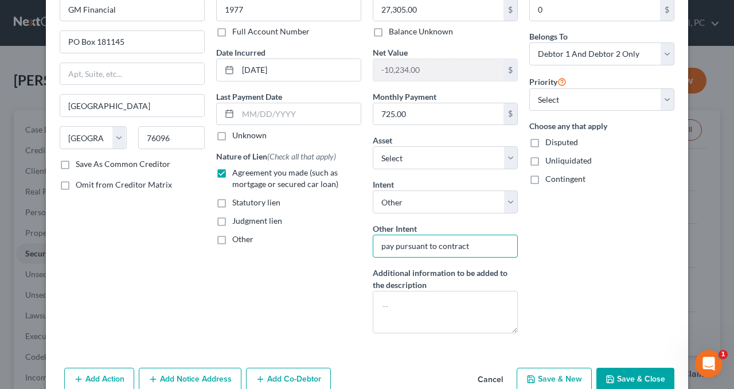
scroll to position [122, 0]
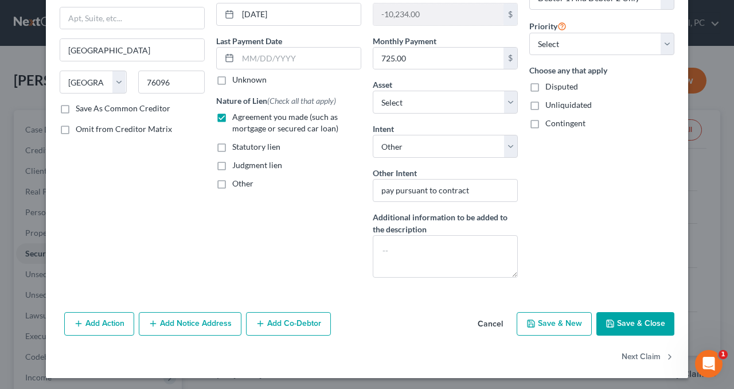
click at [618, 319] on button "Save & Close" at bounding box center [635, 324] width 78 height 24
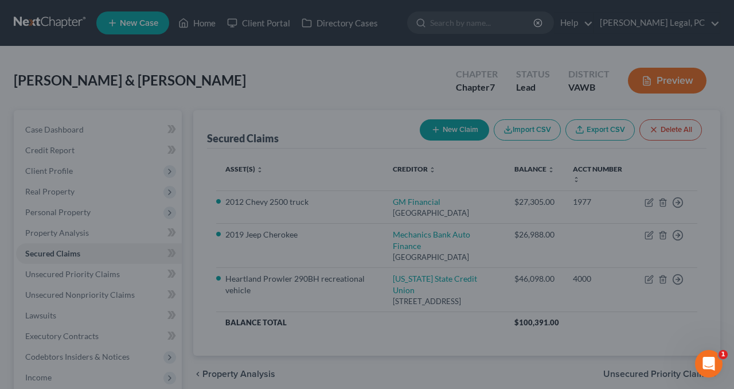
select select "9"
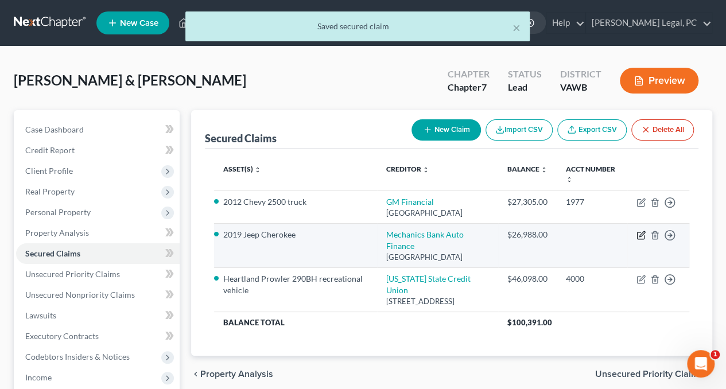
click at [640, 236] on icon "button" at bounding box center [641, 233] width 5 height 5
select select "4"
select select "0"
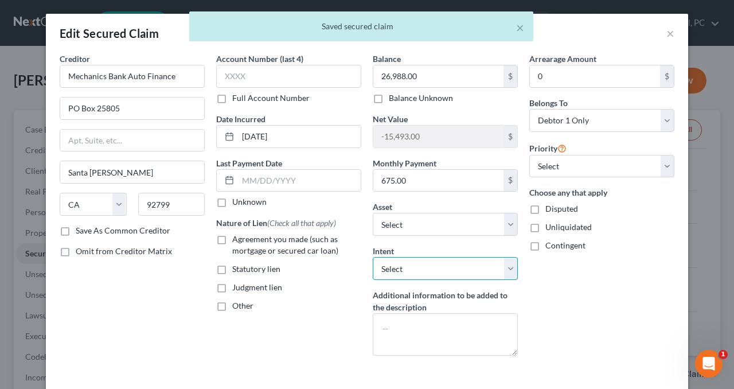
click at [381, 265] on select "Select Surrender Redeem Reaffirm Avoid Other" at bounding box center [445, 268] width 145 height 23
select select "4"
click at [373, 257] on select "Select Surrender Redeem Reaffirm Avoid Other" at bounding box center [445, 268] width 145 height 23
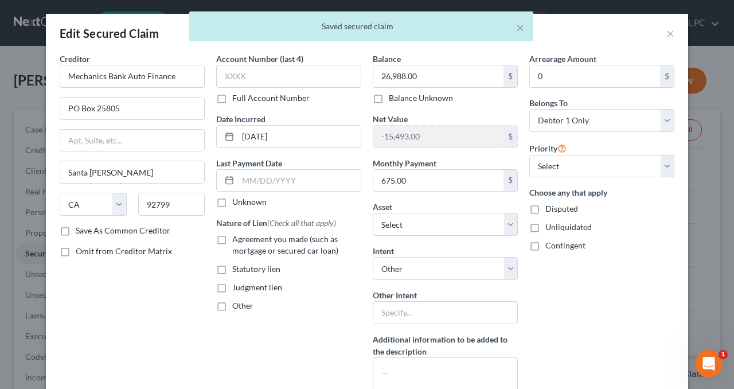
click at [232, 236] on label "Agreement you made (such as mortgage or secured car loan)" at bounding box center [296, 244] width 129 height 23
click at [237, 236] on input "Agreement you made (such as mortgage or secured car loan)" at bounding box center [240, 236] width 7 height 7
checkbox input "true"
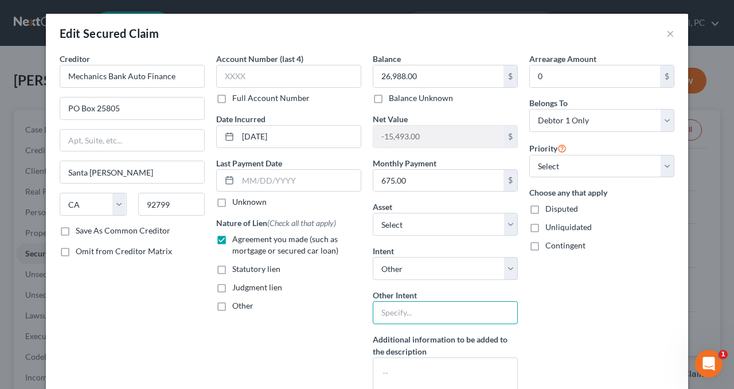
click at [407, 309] on input "text" at bounding box center [445, 312] width 145 height 23
type input "pay pursuant to contract"
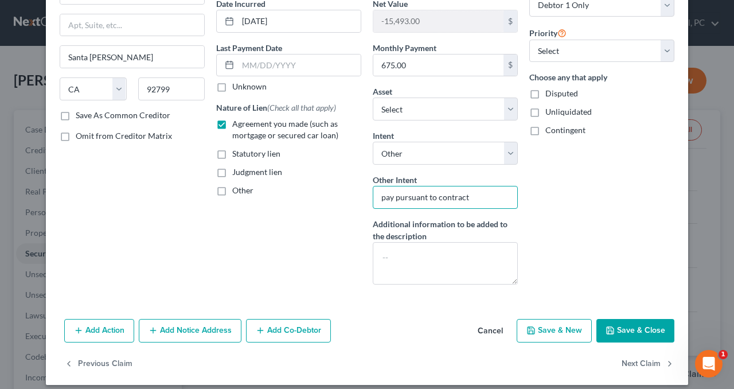
scroll to position [122, 0]
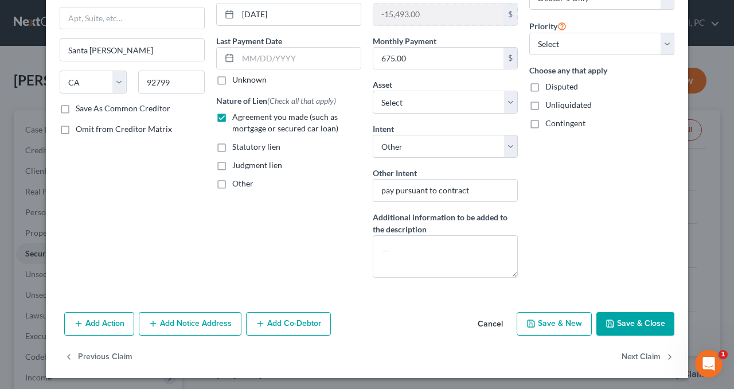
click at [633, 318] on button "Save & Close" at bounding box center [635, 324] width 78 height 24
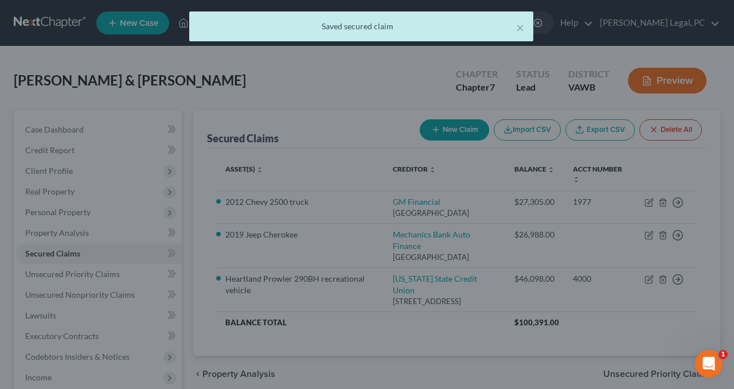
select select "16"
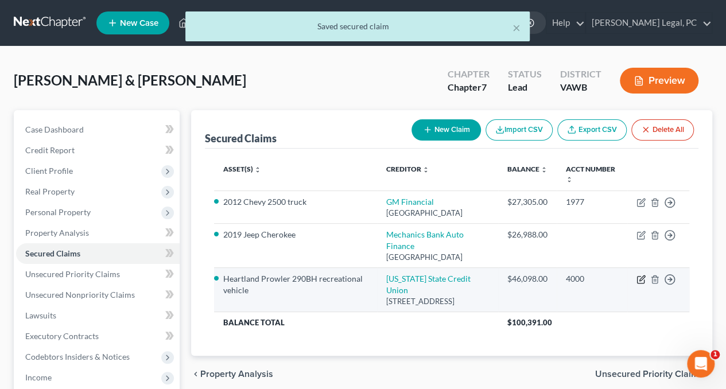
click at [641, 284] on icon "button" at bounding box center [640, 279] width 9 height 9
select select "38"
select select "1"
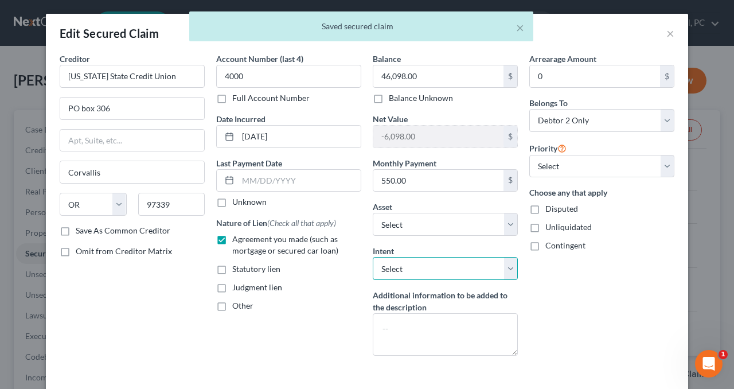
click at [423, 268] on select "Select Surrender Redeem Reaffirm Avoid Other" at bounding box center [445, 268] width 145 height 23
select select "4"
click at [373, 257] on select "Select Surrender Redeem Reaffirm Avoid Other" at bounding box center [445, 268] width 145 height 23
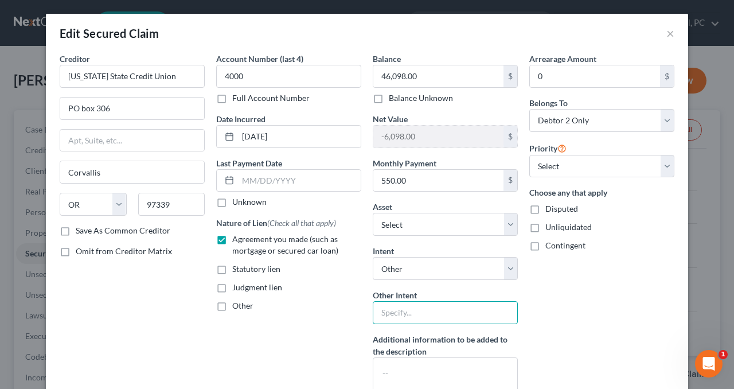
click at [399, 306] on input "text" at bounding box center [445, 312] width 145 height 23
type input "pay pursuant to contract"
click at [572, 335] on div "Arrearage Amount 0 $ Belongs To * Select Debtor 1 Only Debtor 2 Only Debtor 1 A…" at bounding box center [602, 231] width 157 height 356
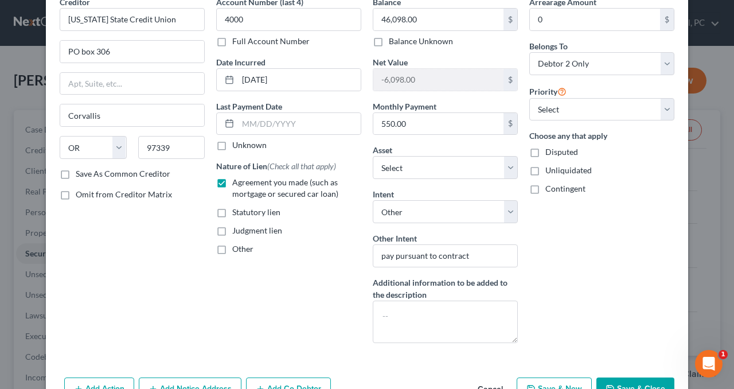
scroll to position [122, 0]
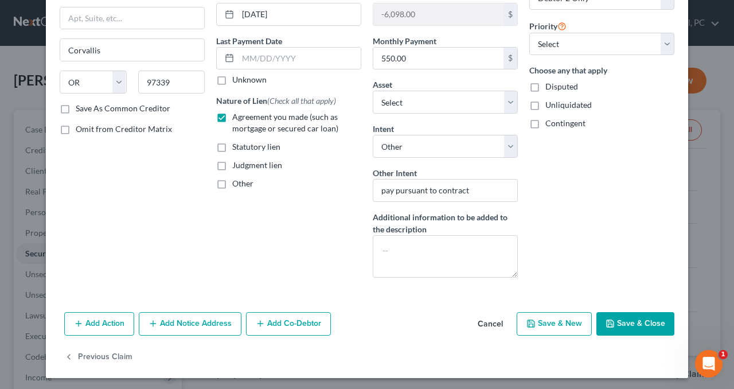
click at [607, 321] on icon "button" at bounding box center [610, 323] width 9 height 9
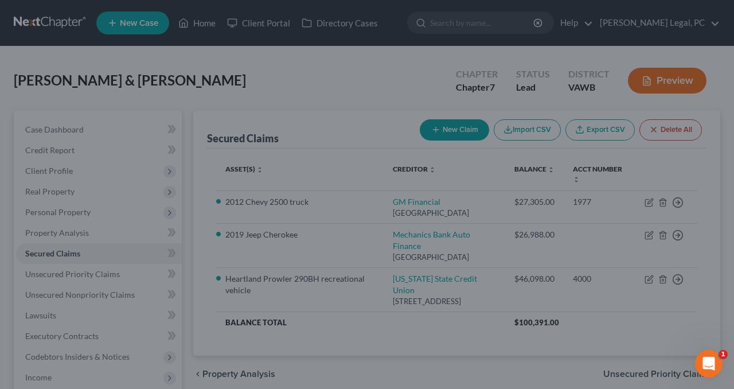
select select "8"
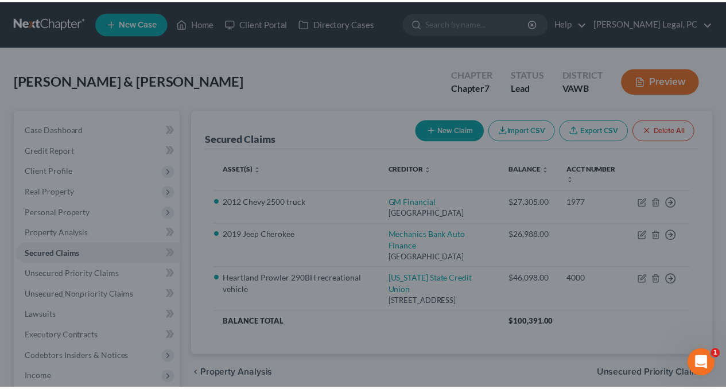
scroll to position [0, 0]
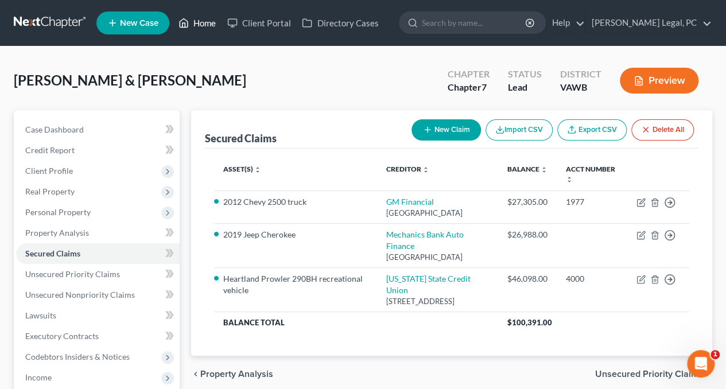
click at [200, 18] on link "Home" at bounding box center [197, 23] width 49 height 21
